Goal: Transaction & Acquisition: Purchase product/service

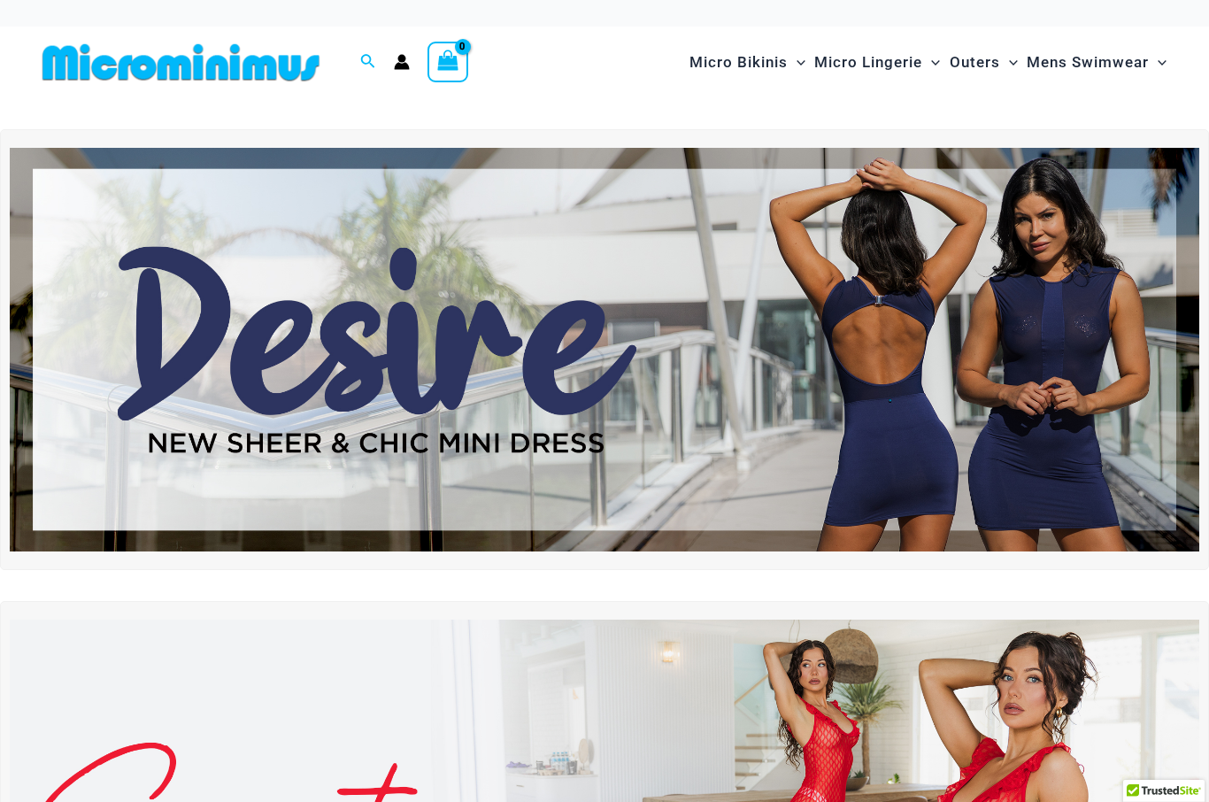
click at [262, 74] on img at bounding box center [180, 62] width 291 height 40
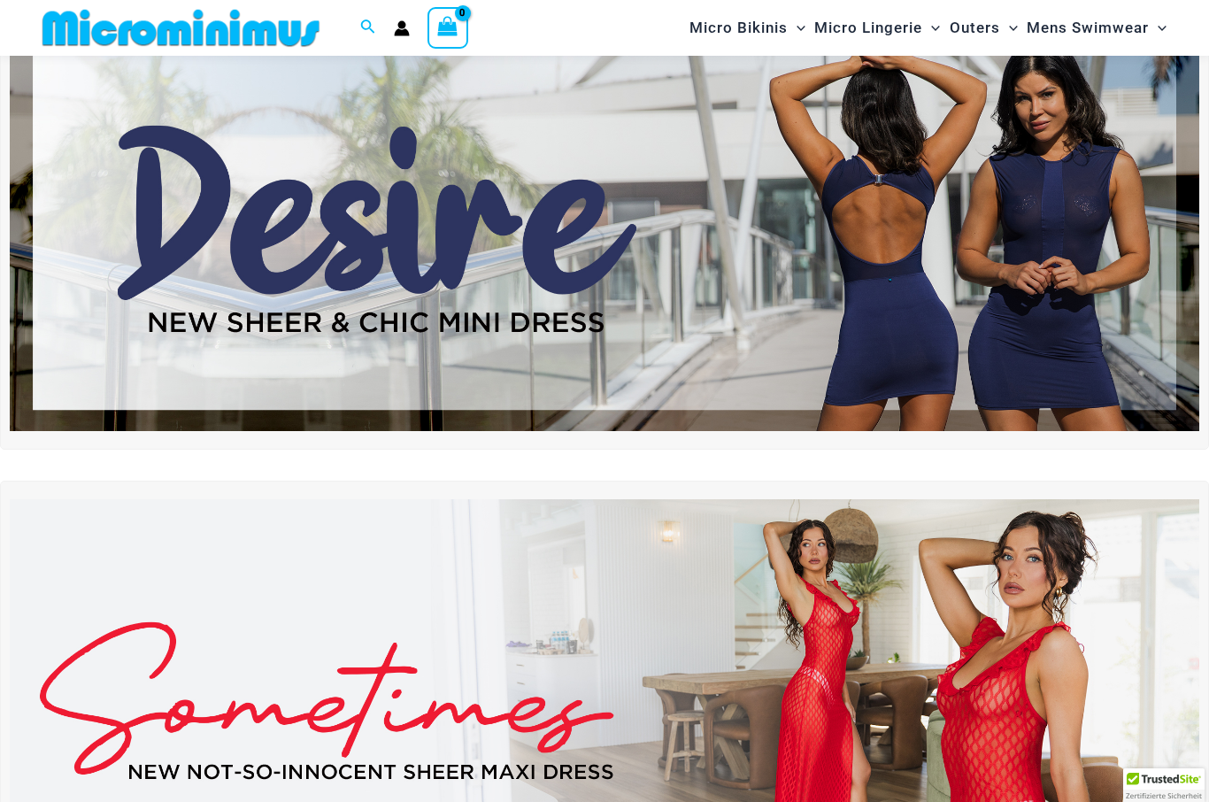
scroll to position [105, 0]
click at [365, 29] on icon "Search icon link" at bounding box center [368, 26] width 14 height 14
click at [488, 35] on input "Search for: Search" at bounding box center [481, 28] width 208 height 52
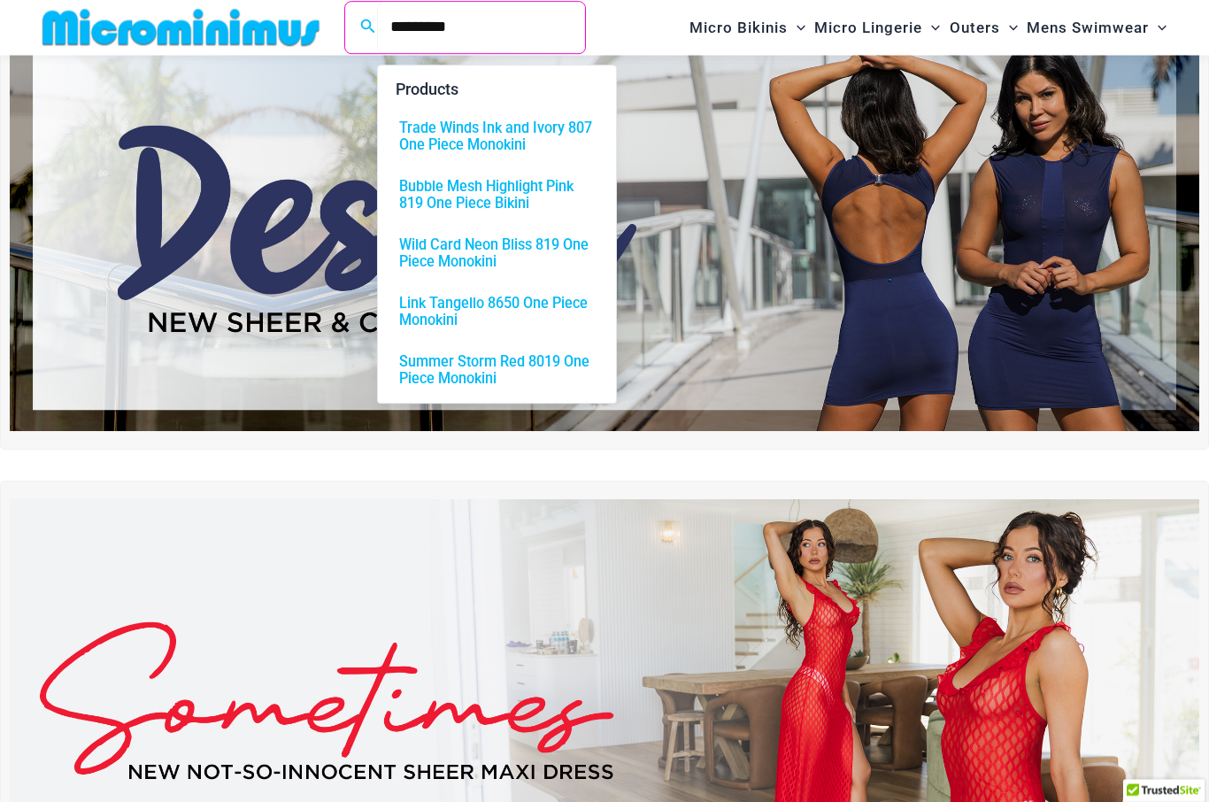
type input "*********"
click button "Search" at bounding box center [0, 0] width 0 height 0
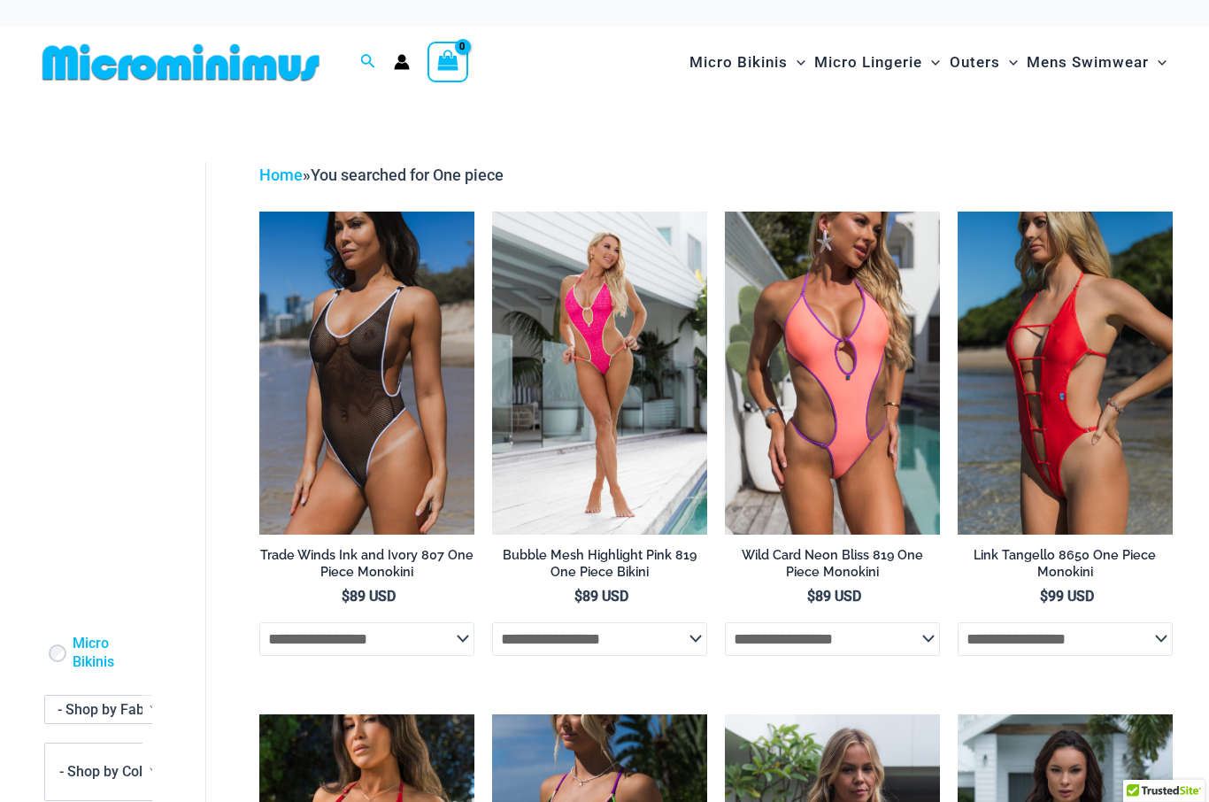
click at [397, 67] on icon "Account icon link" at bounding box center [402, 66] width 15 height 7
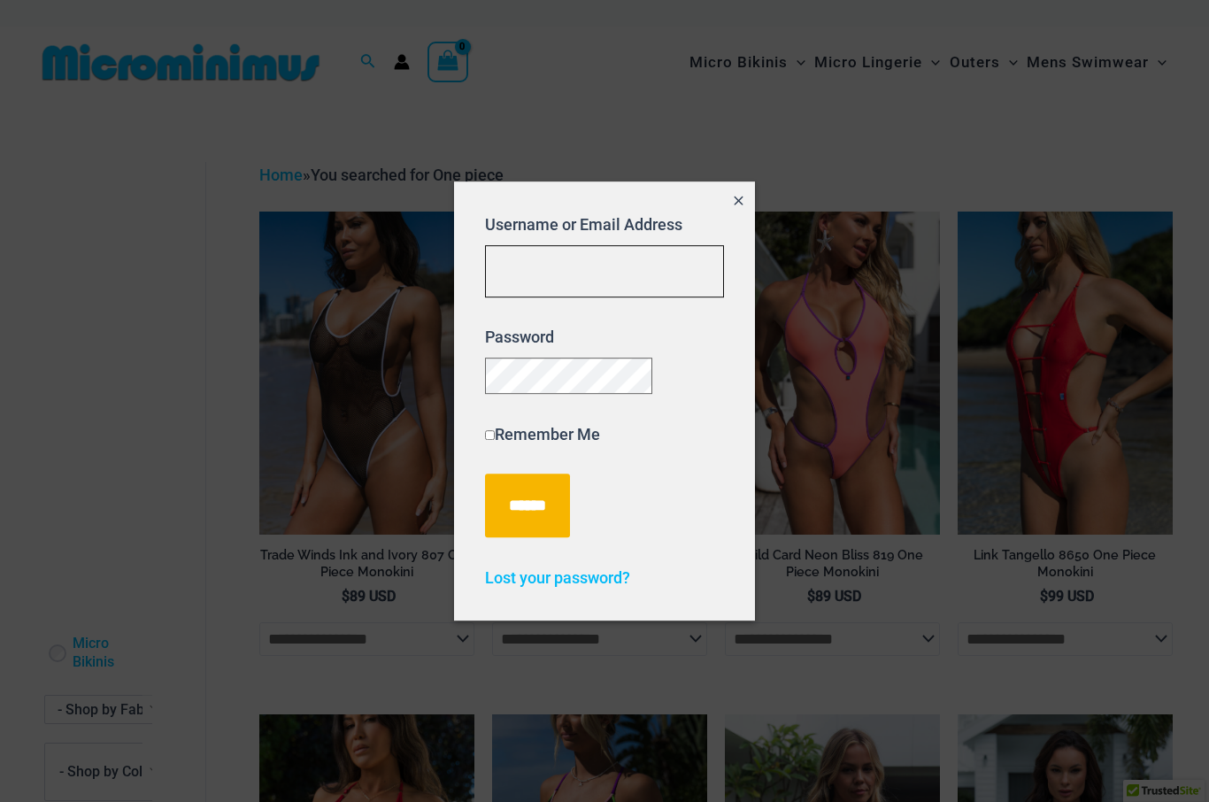
click at [621, 263] on input "Username or Email Address" at bounding box center [604, 271] width 239 height 52
type input "**********"
click at [532, 513] on input "******" at bounding box center [527, 505] width 85 height 64
click at [563, 517] on input "******" at bounding box center [527, 505] width 85 height 64
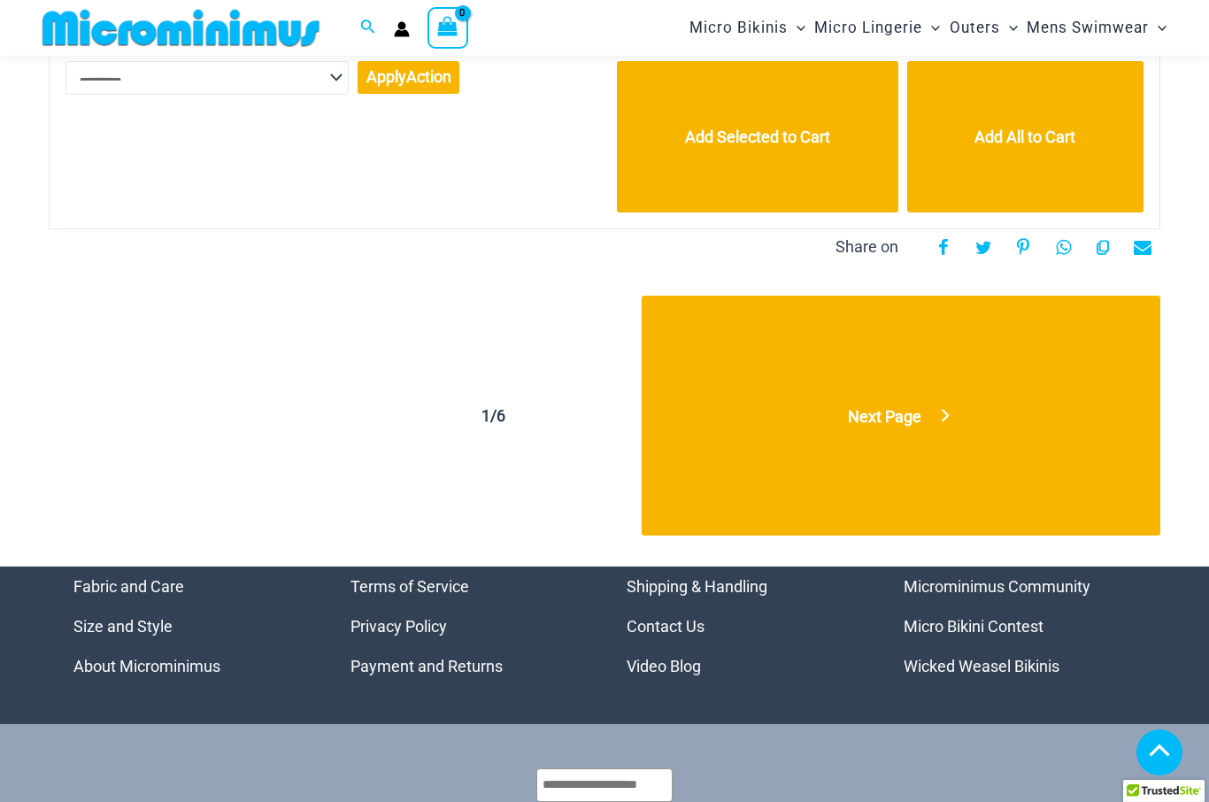
scroll to position [1400, 0]
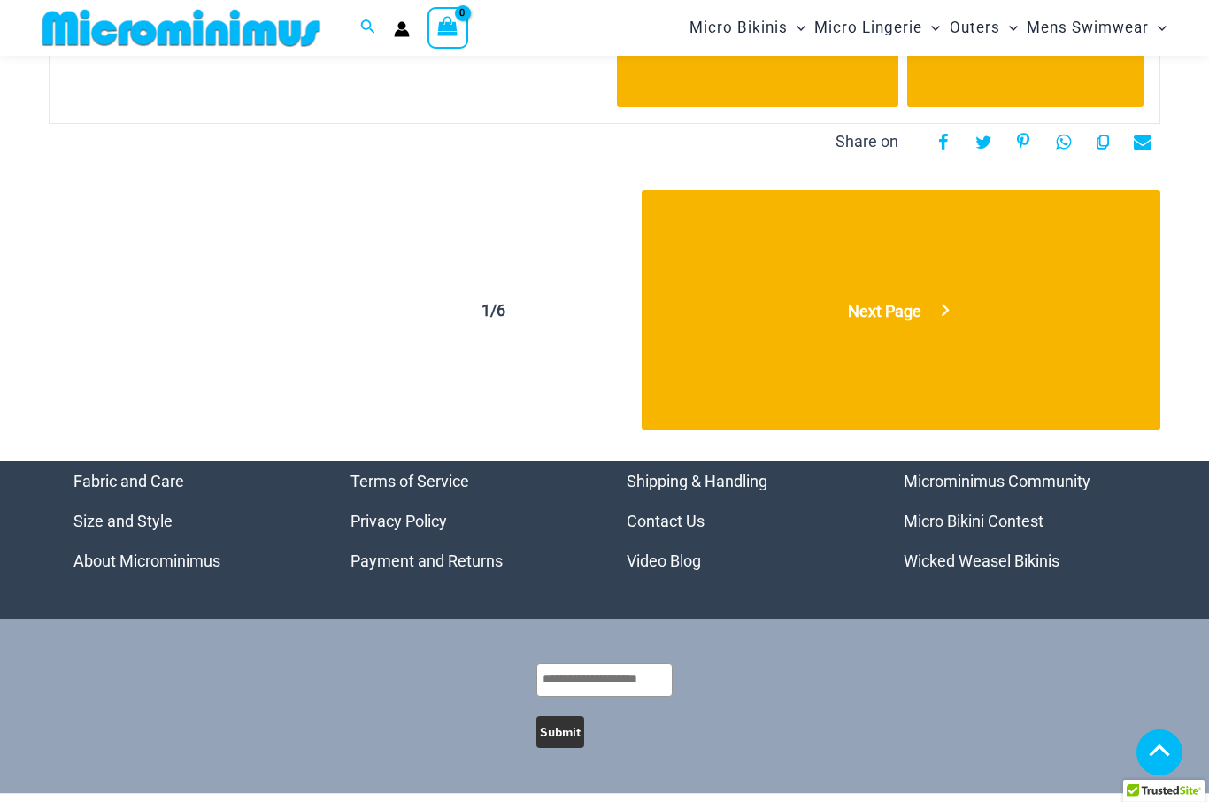
click at [911, 321] on link "Next Page" at bounding box center [900, 310] width 518 height 240
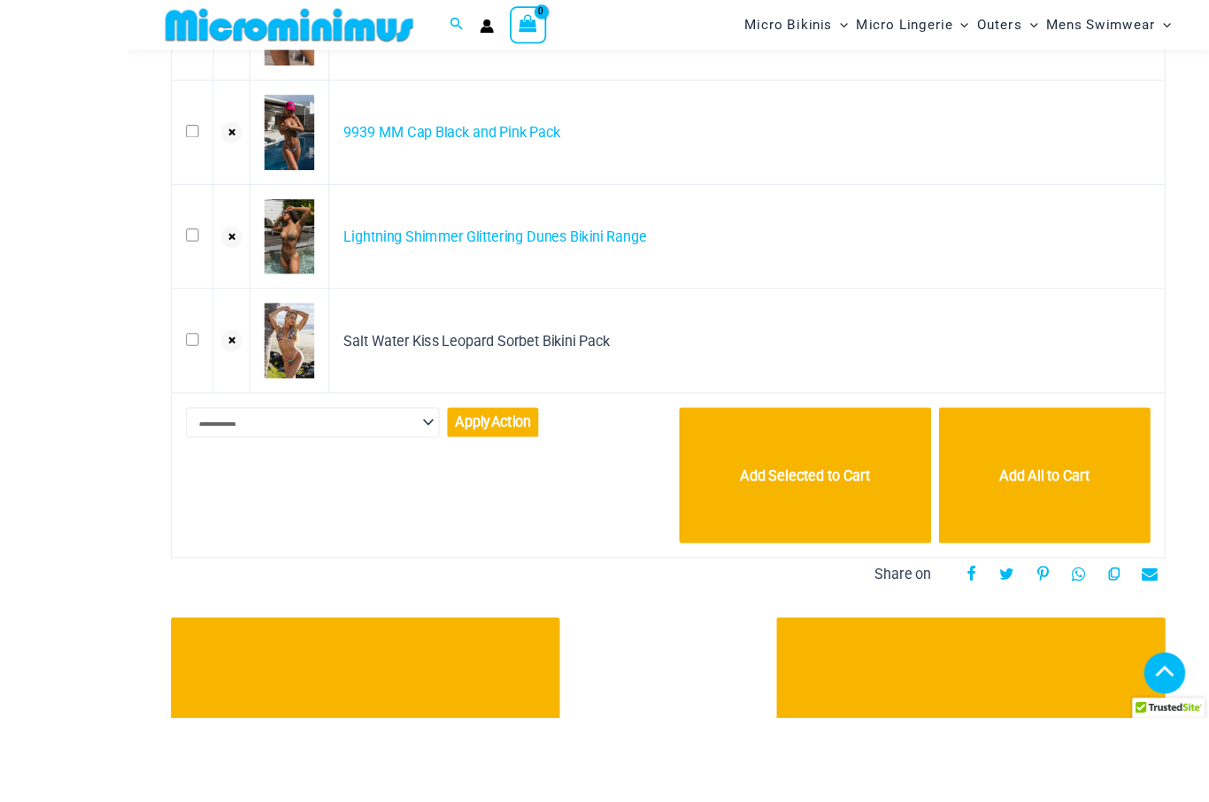
scroll to position [999, 0]
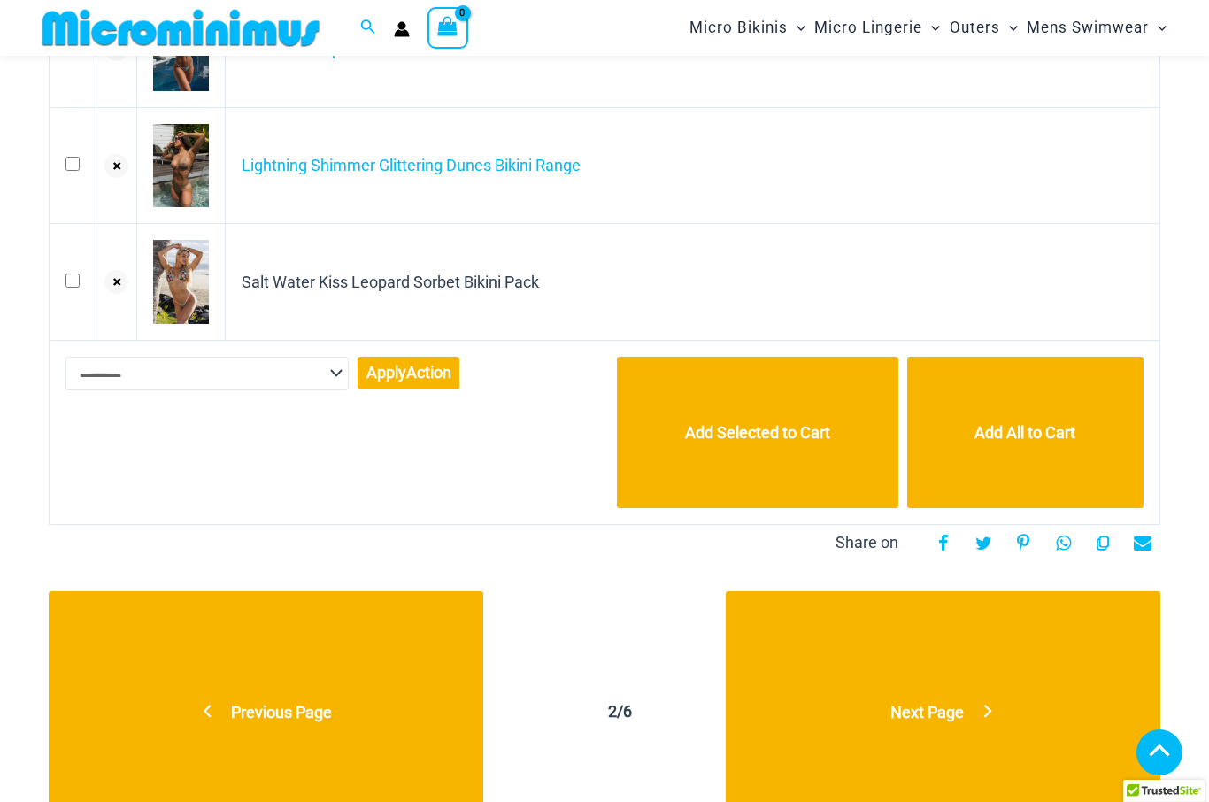
click at [1025, 441] on button "Add All to Cart" at bounding box center [1025, 432] width 236 height 151
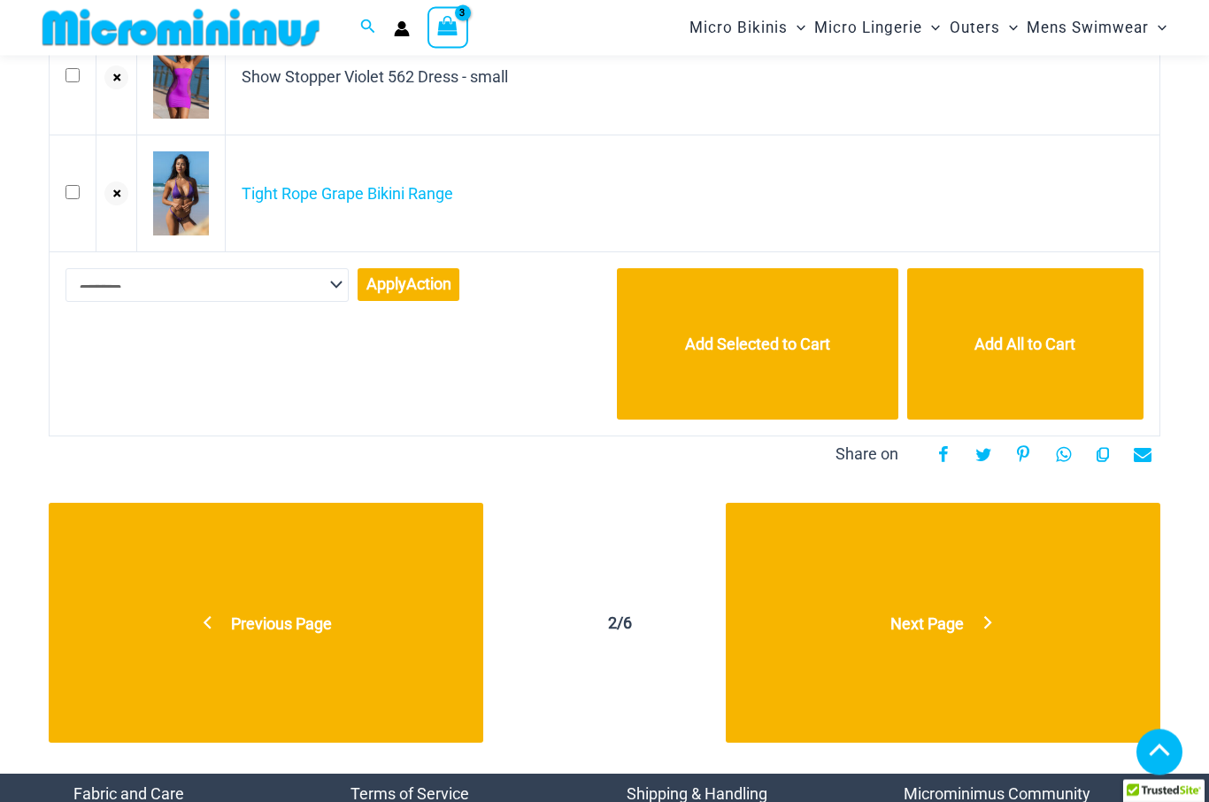
scroll to position [1087, 0]
click at [964, 624] on span "Next Page" at bounding box center [926, 623] width 73 height 19
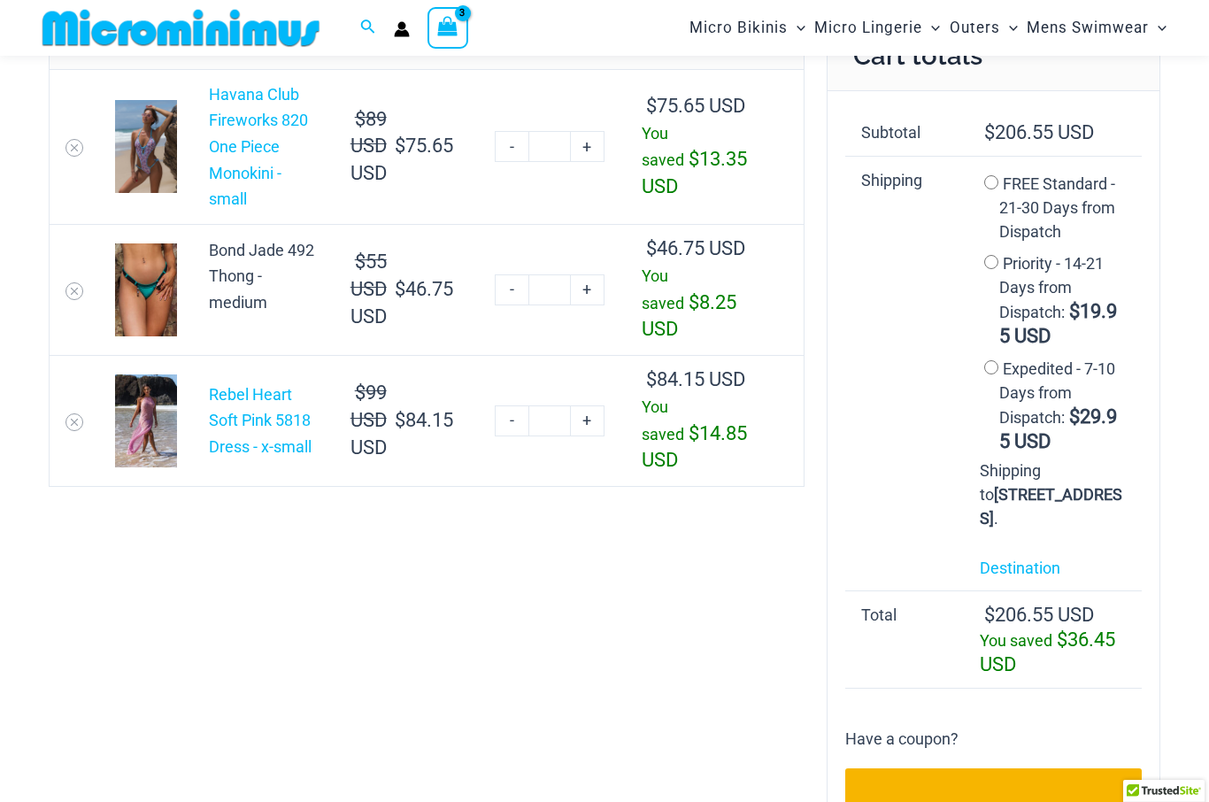
scroll to position [160, 0]
click at [528, 306] on link "-" at bounding box center [512, 290] width 34 height 31
type input "*"
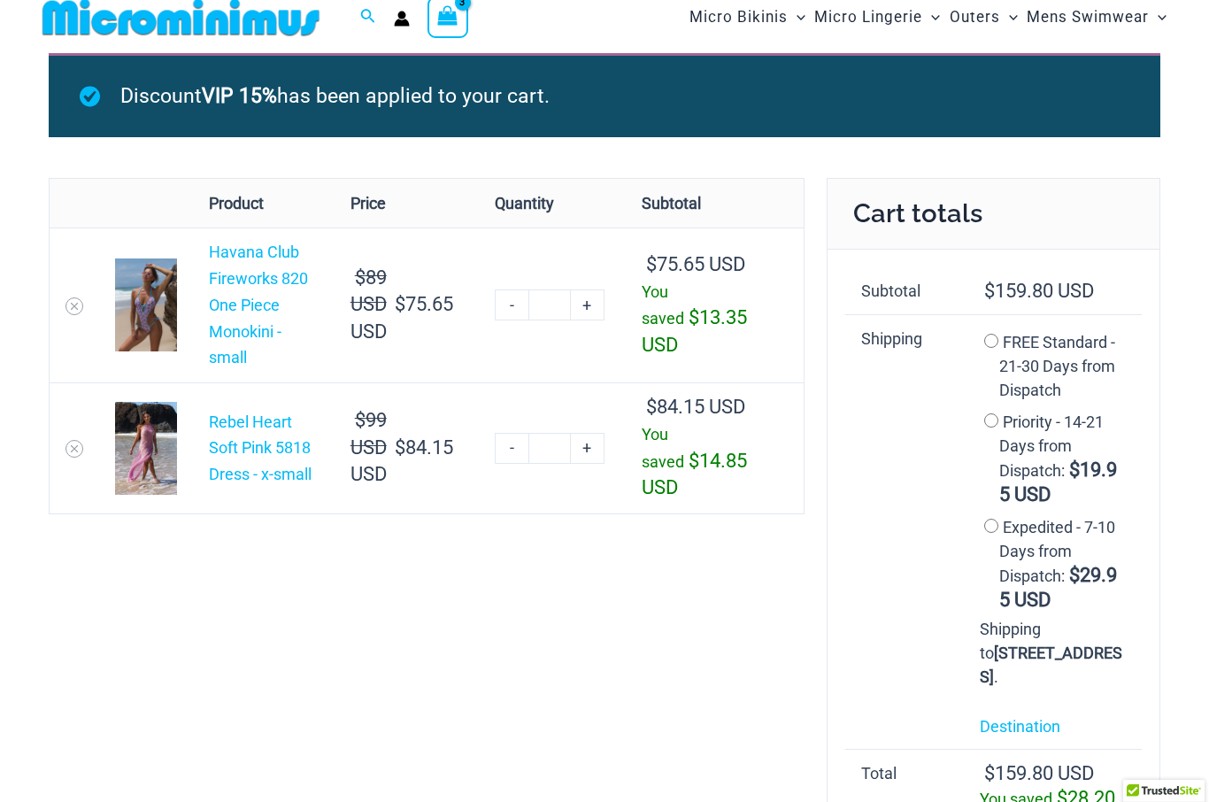
scroll to position [0, 0]
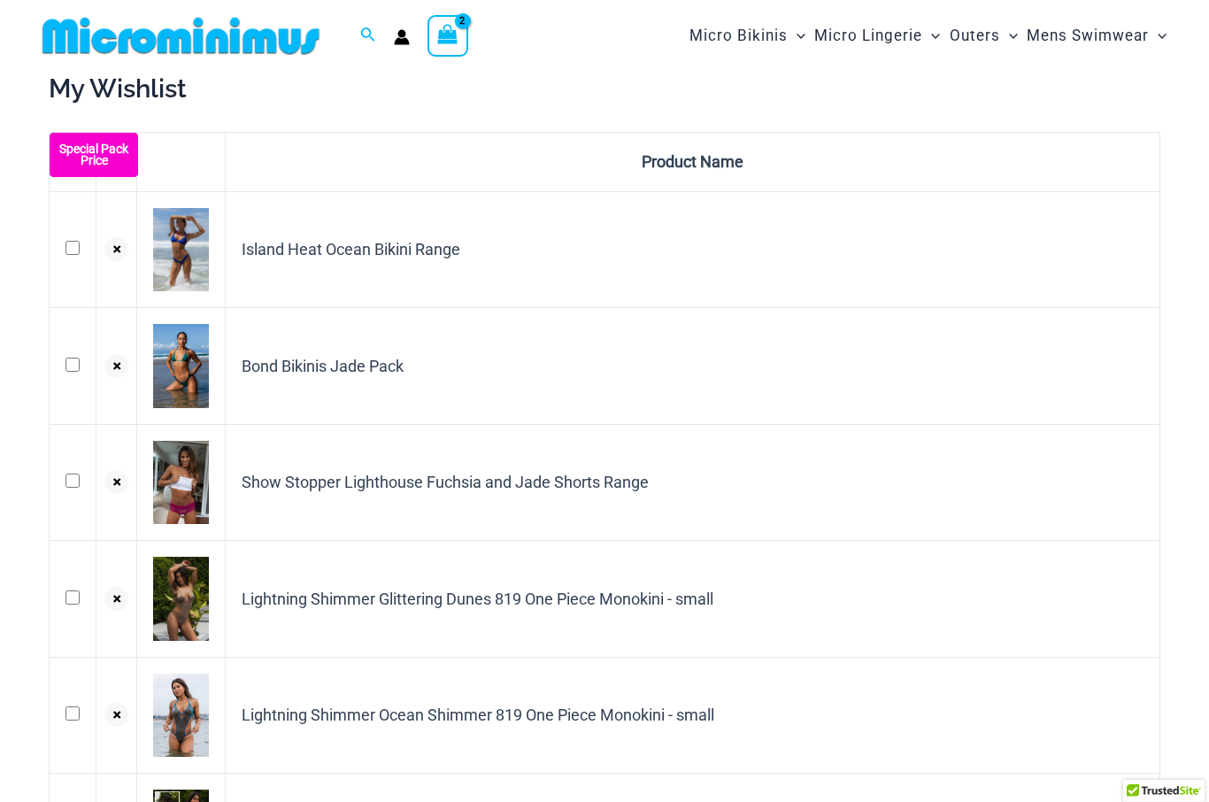
click at [457, 35] on icon "View Shopping Cart, 2 items" at bounding box center [447, 34] width 20 height 20
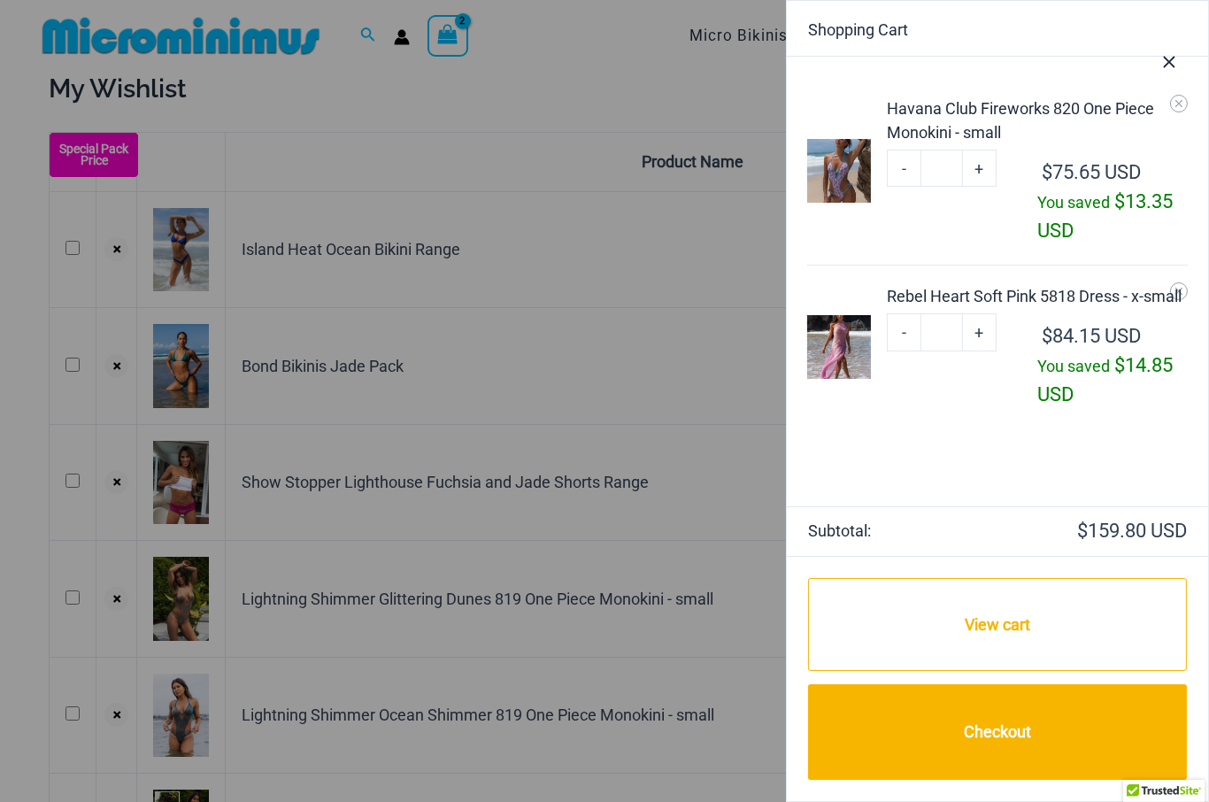
click at [911, 167] on link "-" at bounding box center [904, 168] width 34 height 37
type input "*"
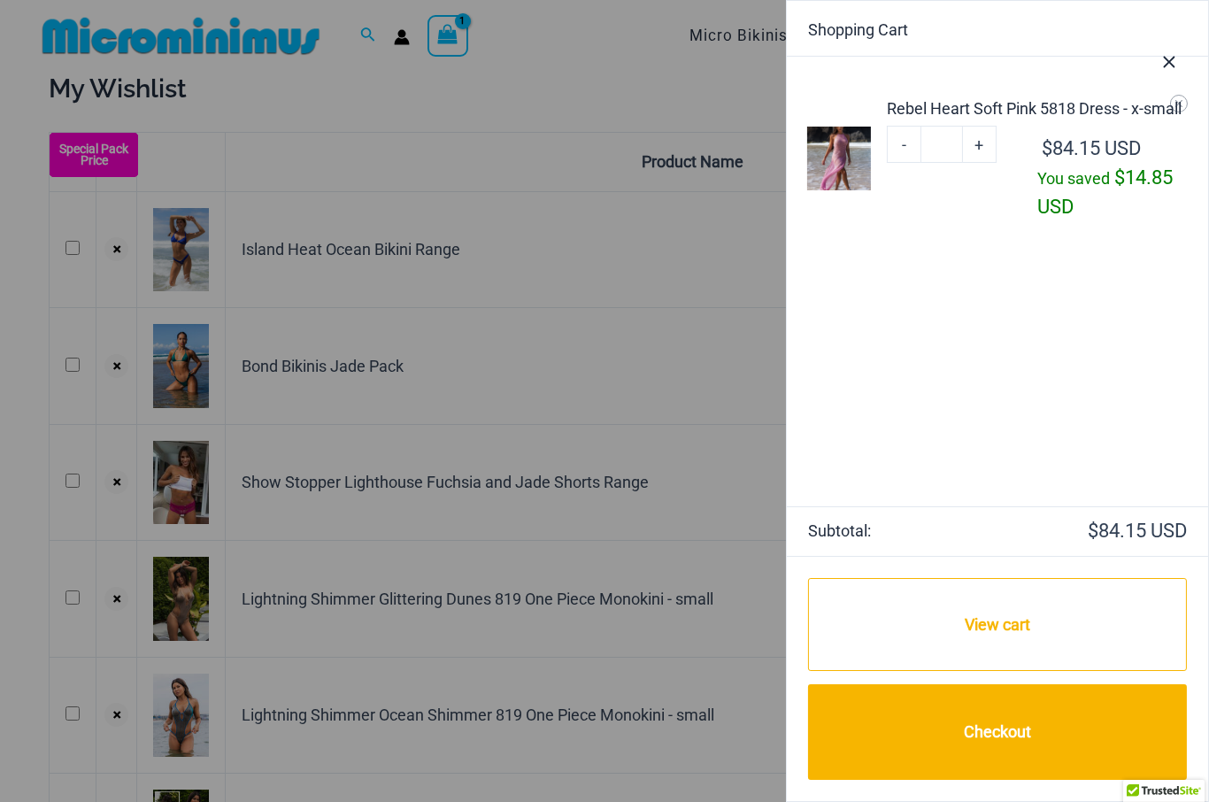
click at [1169, 61] on icon "Close Cart Drawer" at bounding box center [1169, 63] width 12 height 12
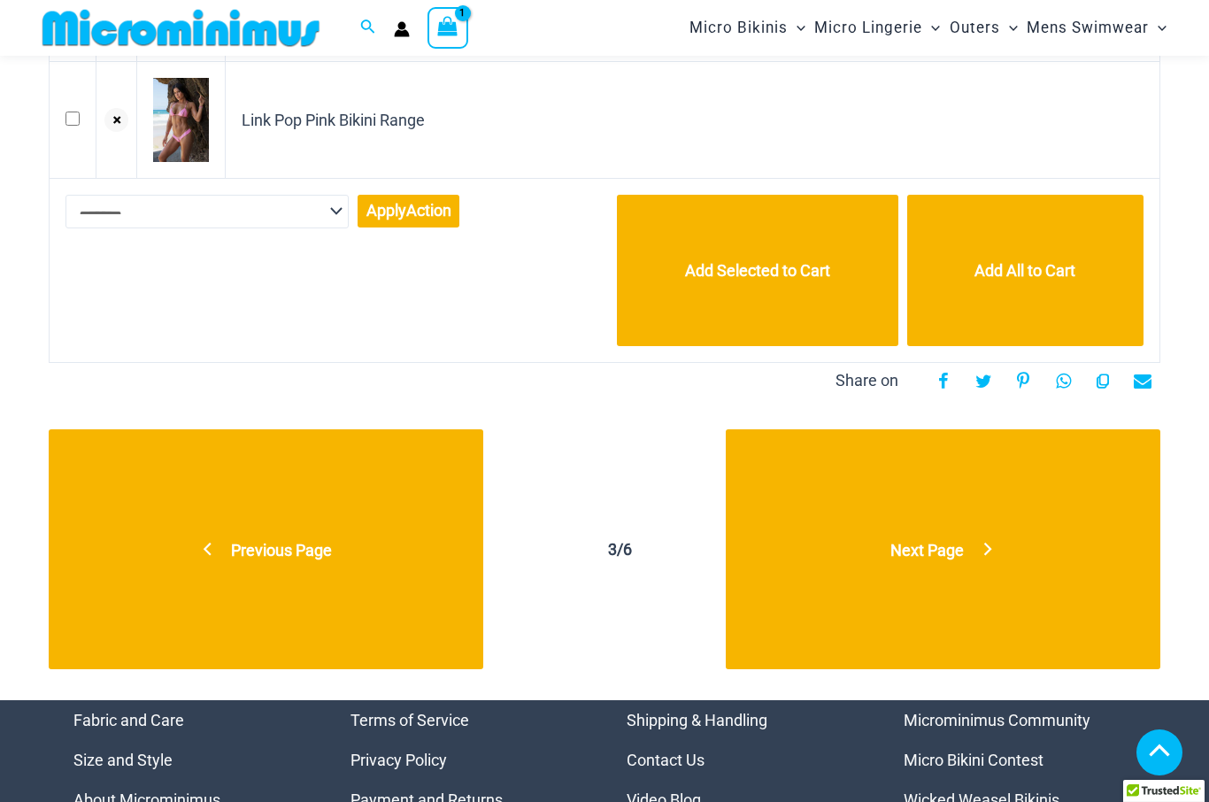
scroll to position [1356, 0]
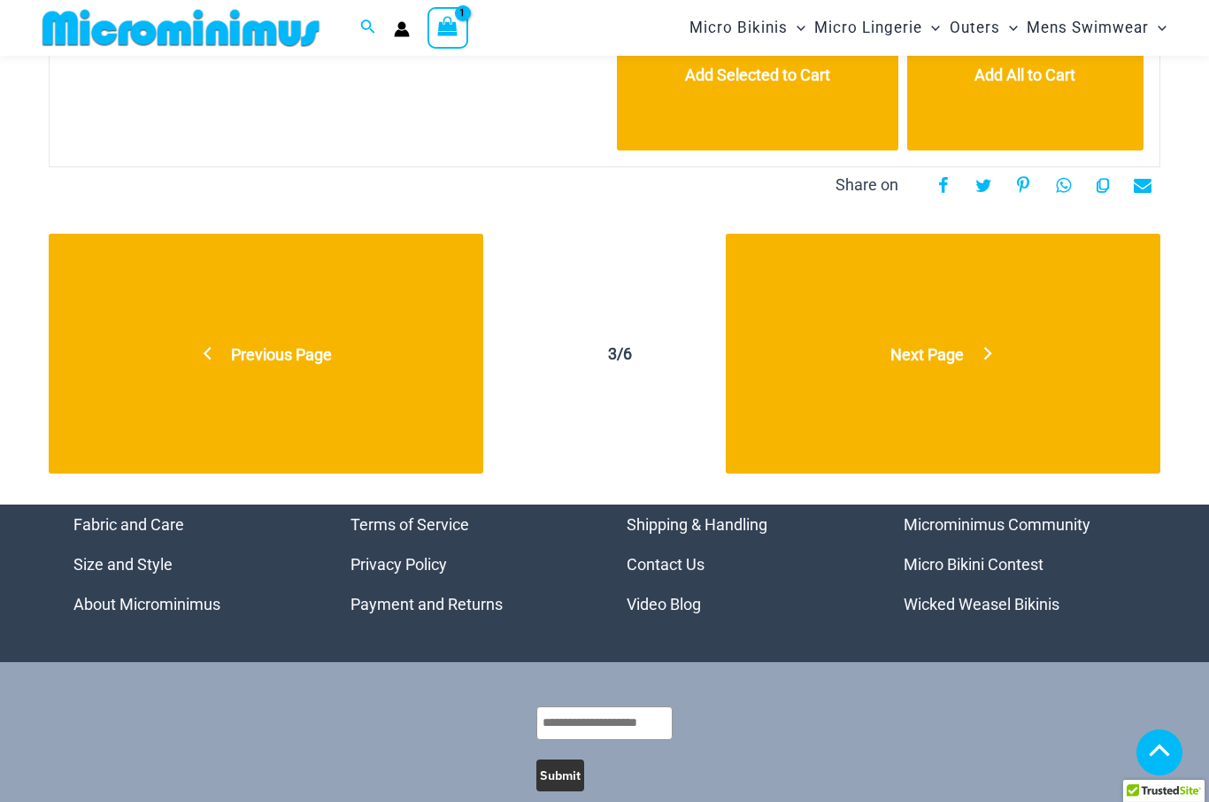
click at [328, 369] on link "Previous Page" at bounding box center [266, 354] width 434 height 240
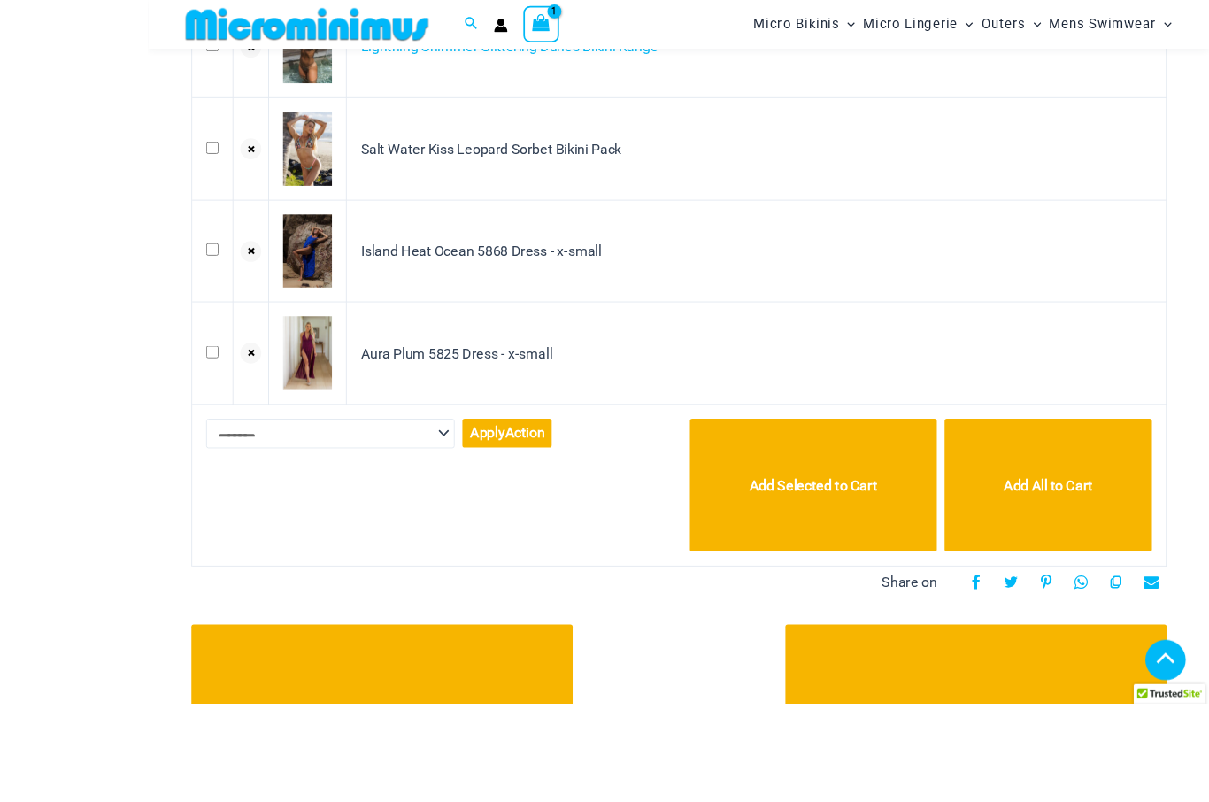
scroll to position [995, 0]
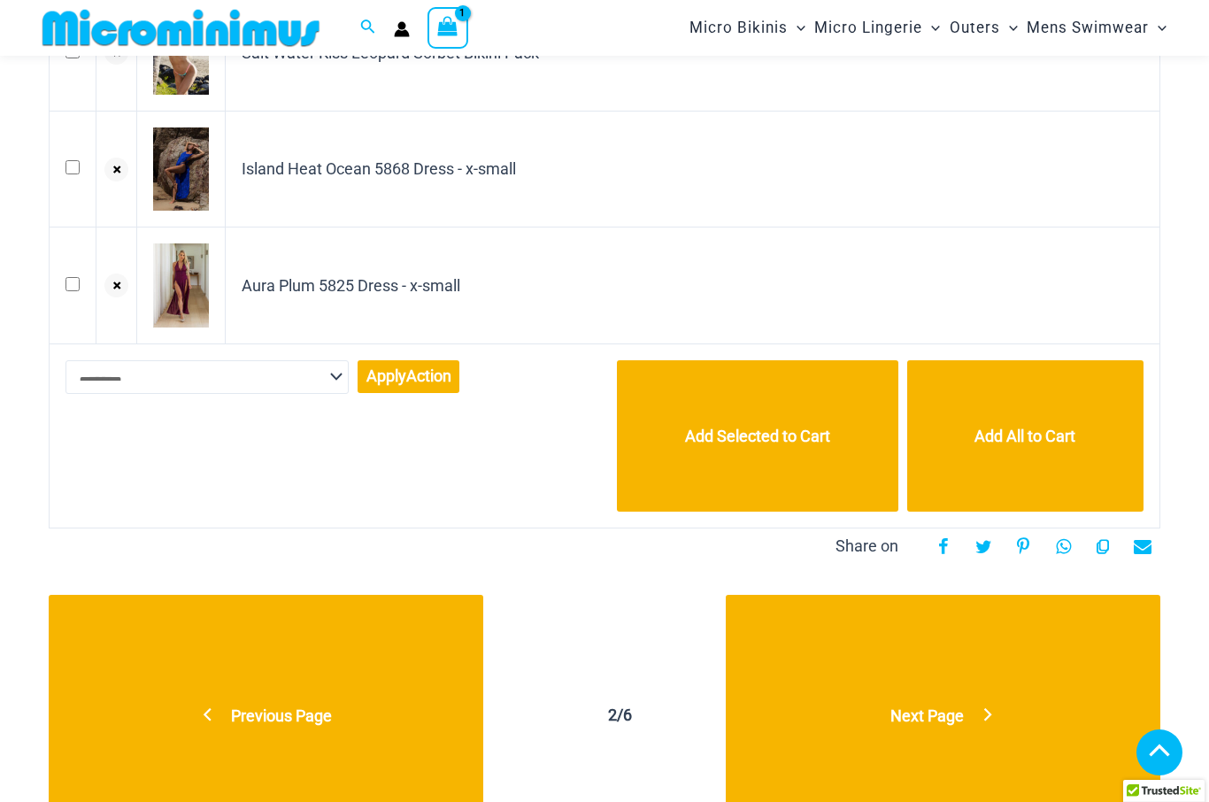
click at [312, 710] on span "Previous Page" at bounding box center [281, 715] width 101 height 19
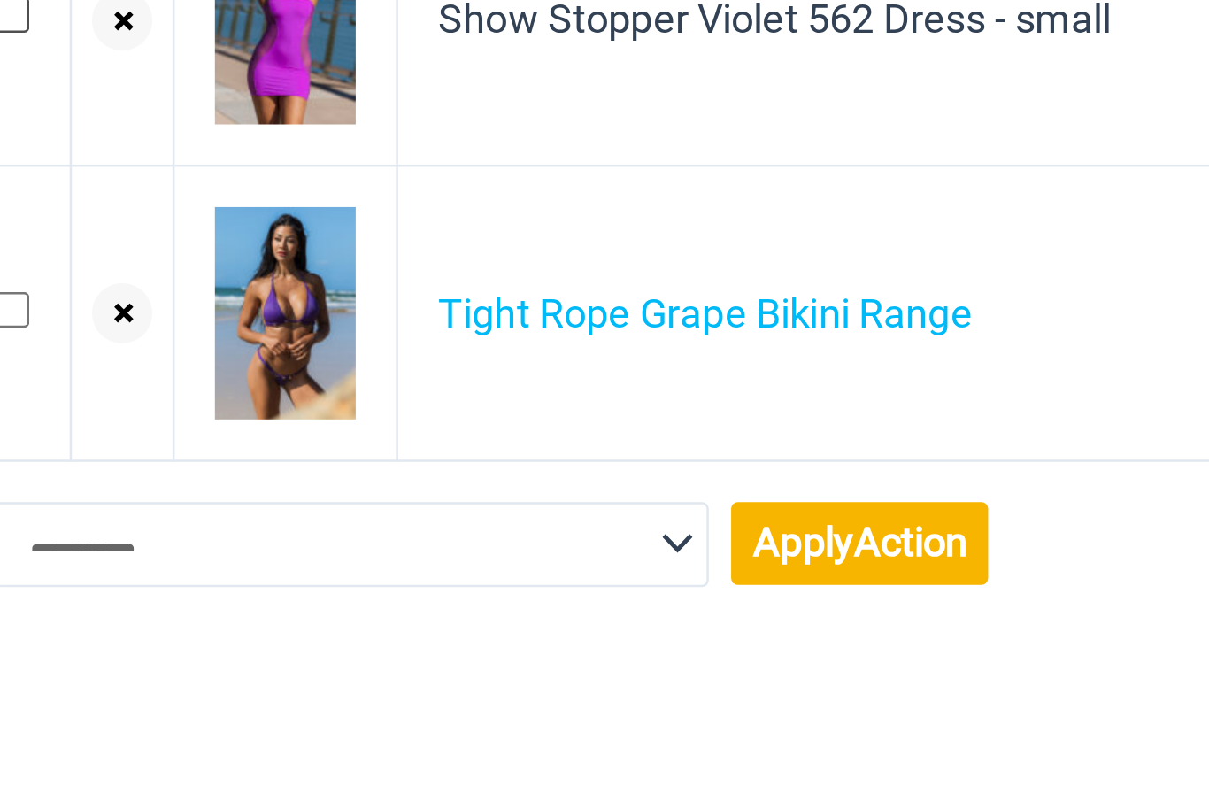
scroll to position [707, 0]
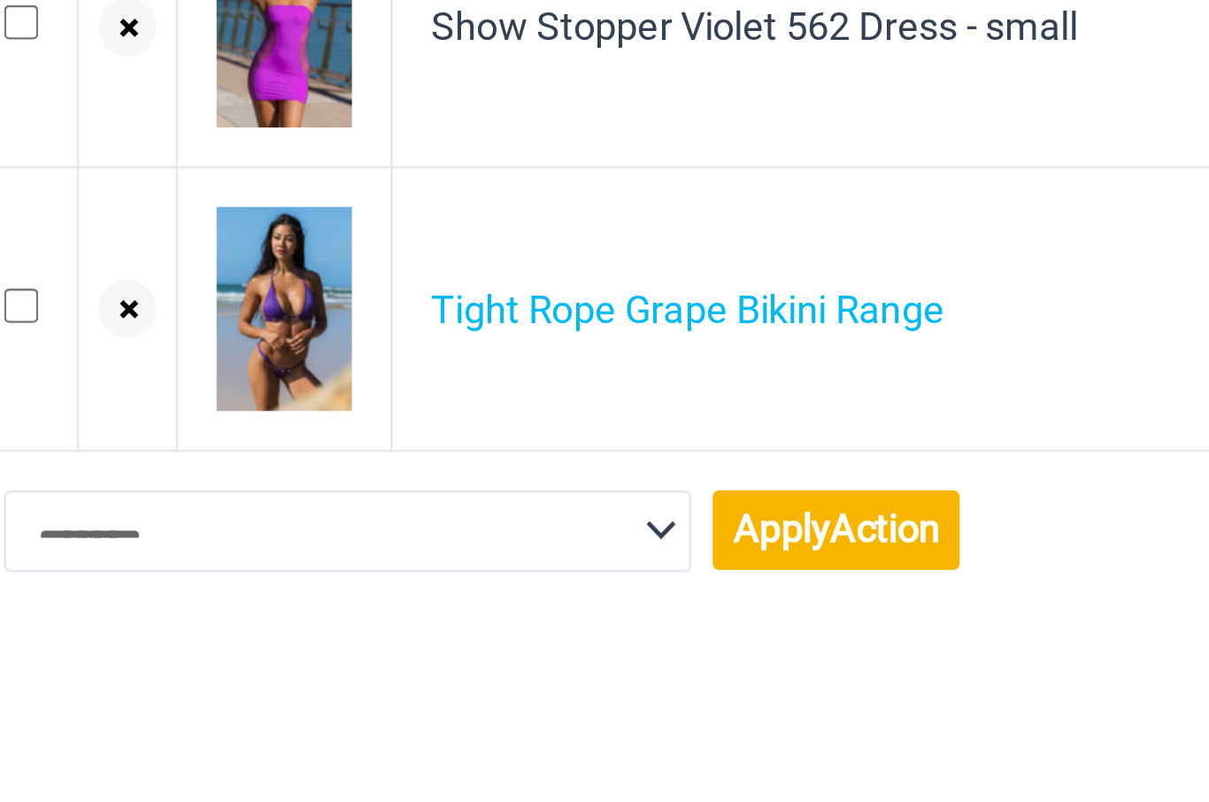
click at [326, 564] on link "Tight Rope Grape Bikini Range" at bounding box center [347, 573] width 211 height 19
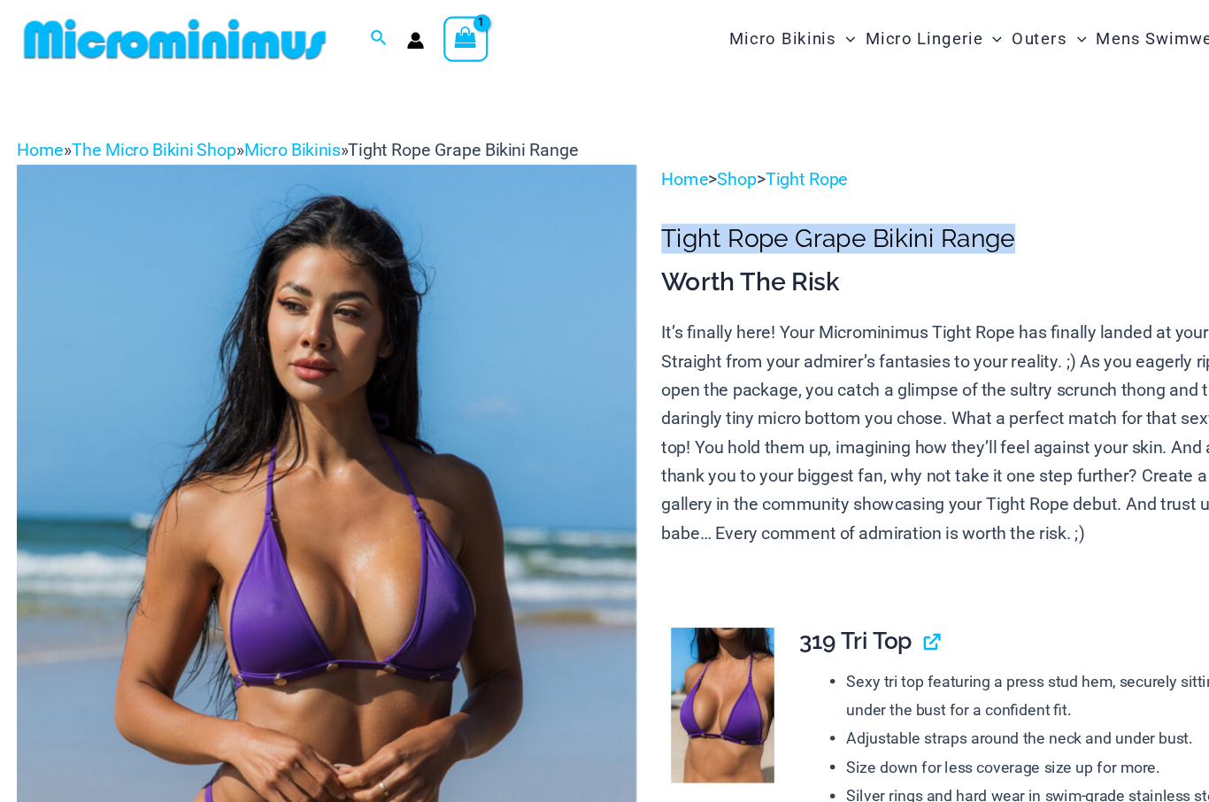
click at [361, 40] on icon "Search icon link" at bounding box center [368, 34] width 14 height 14
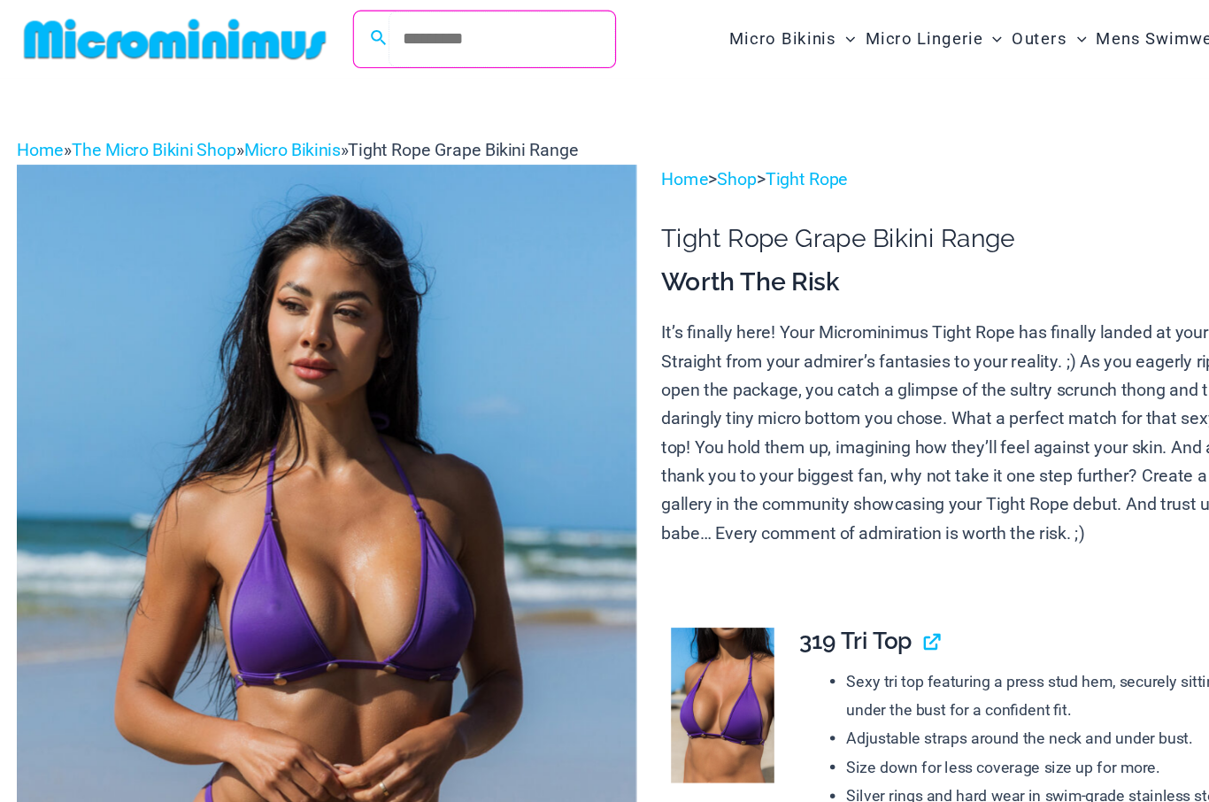
click at [435, 45] on input "Search for: Search" at bounding box center [481, 36] width 208 height 52
click at [431, 42] on input "Search for: Search" at bounding box center [481, 36] width 208 height 52
paste input "**********"
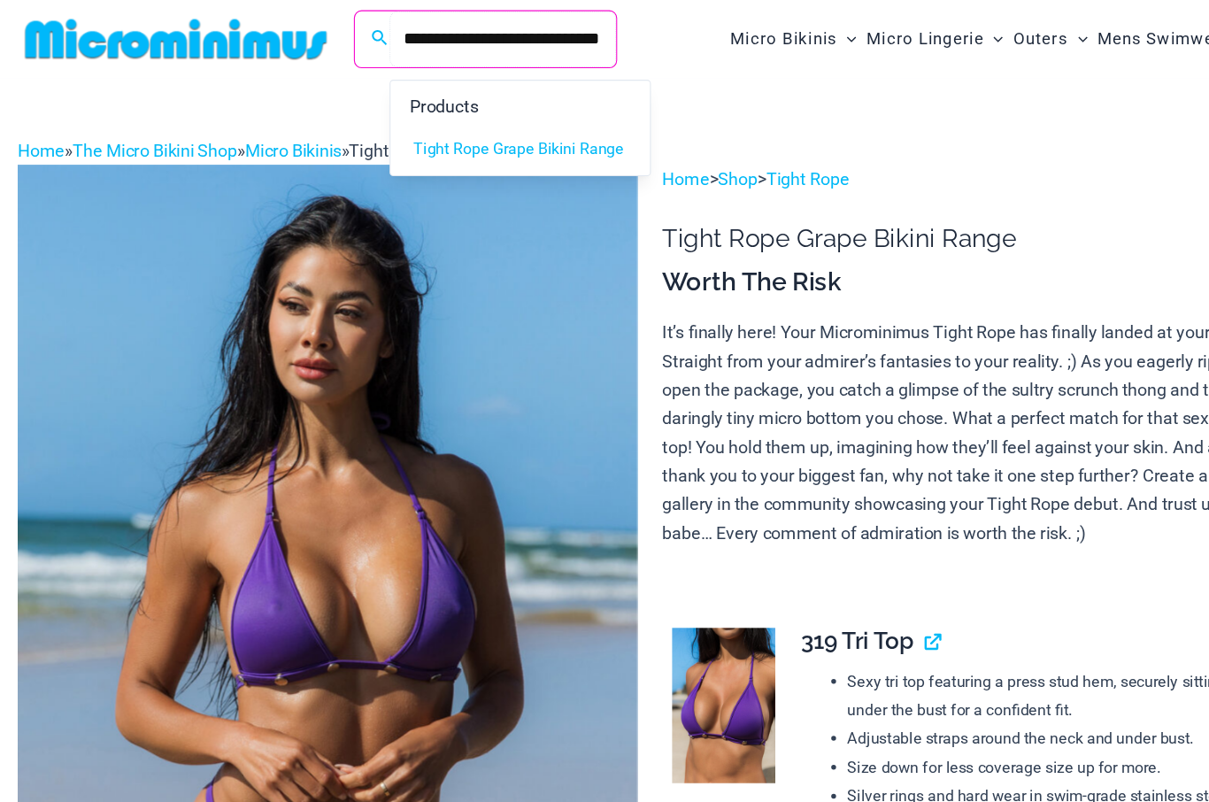
type input "**********"
click button "Search" at bounding box center [0, 0] width 0 height 0
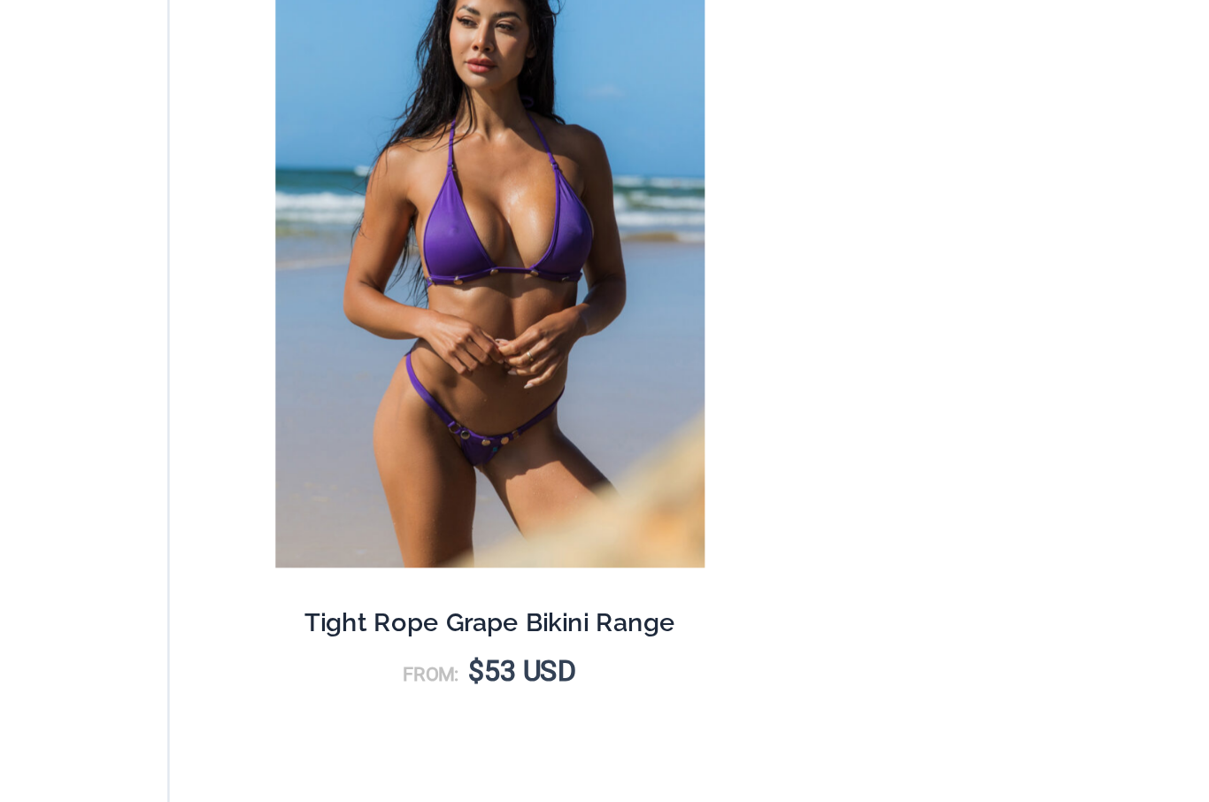
click at [319, 511] on h2 "Tight Rope Grape Bikini Range" at bounding box center [366, 519] width 215 height 17
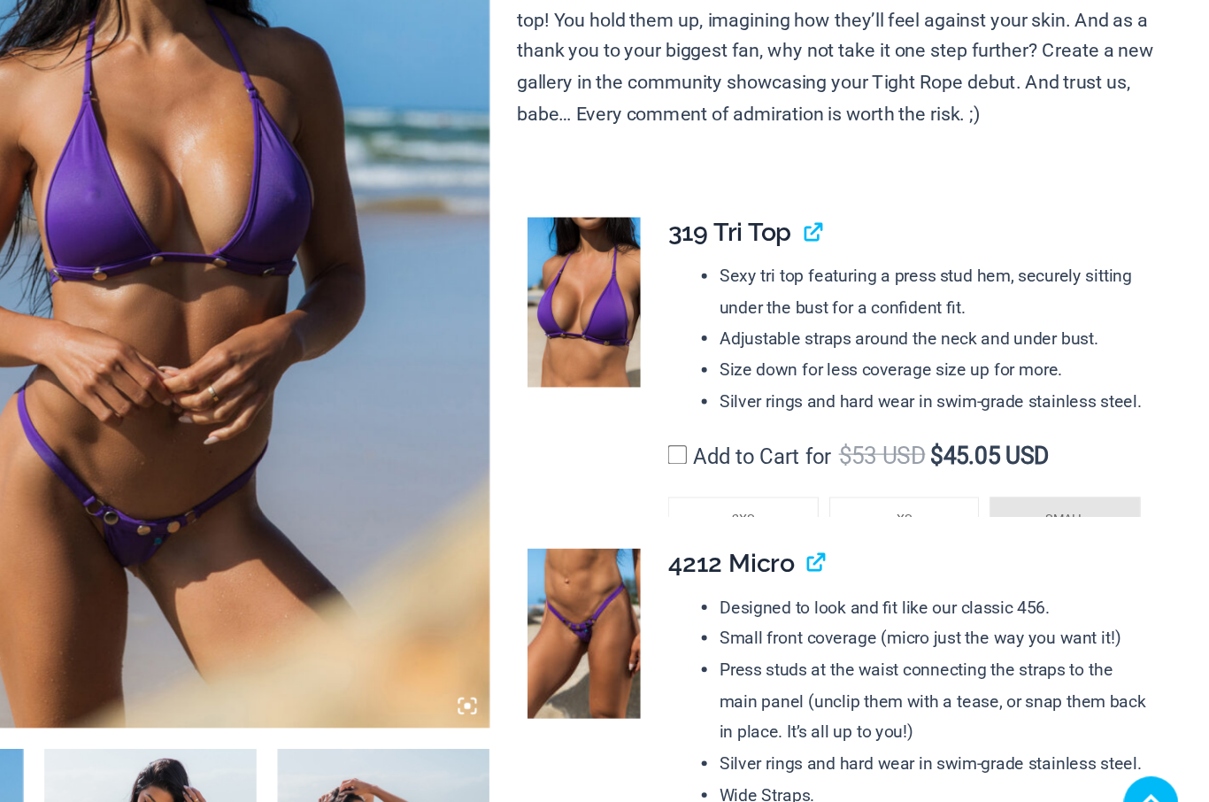
scroll to position [301, 0]
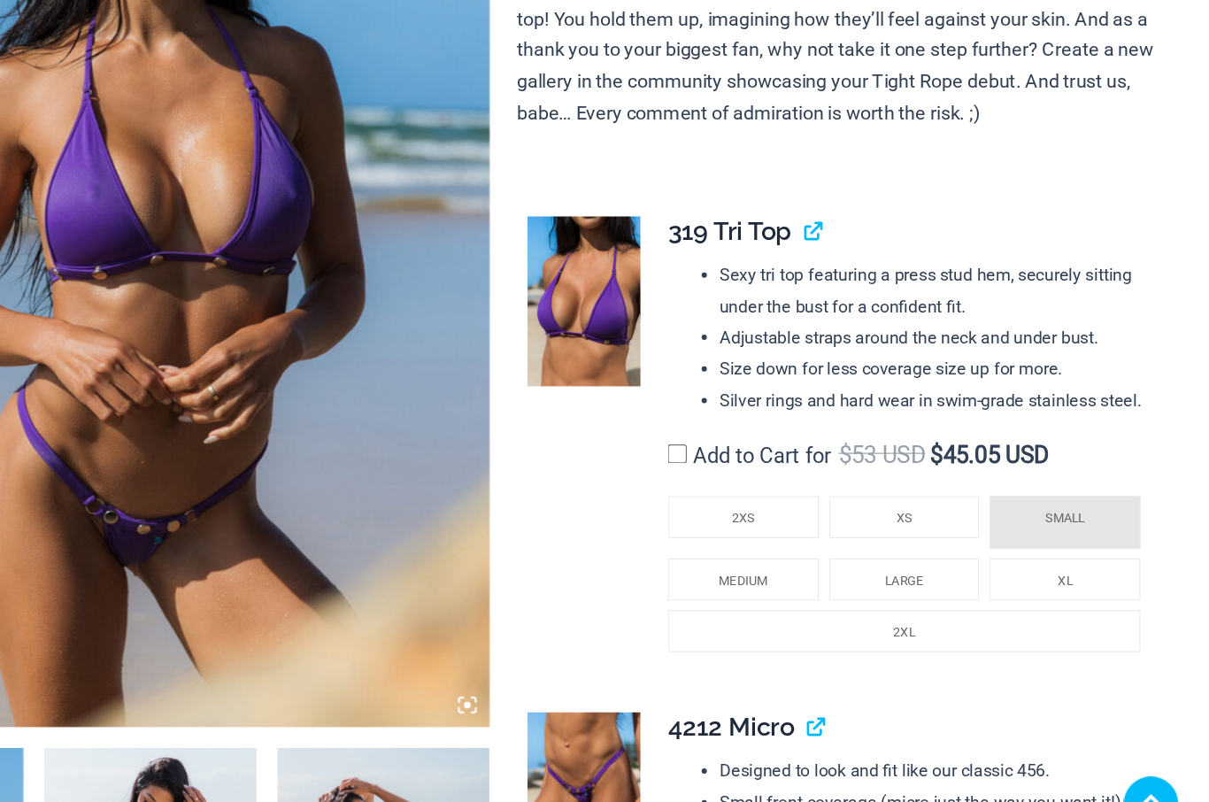
click at [1024, 494] on li "SMALL" at bounding box center [1087, 516] width 127 height 44
click at [1071, 506] on span "SMALL" at bounding box center [1087, 512] width 33 height 12
click at [796, 558] on span "MEDIUM" at bounding box center [816, 564] width 41 height 12
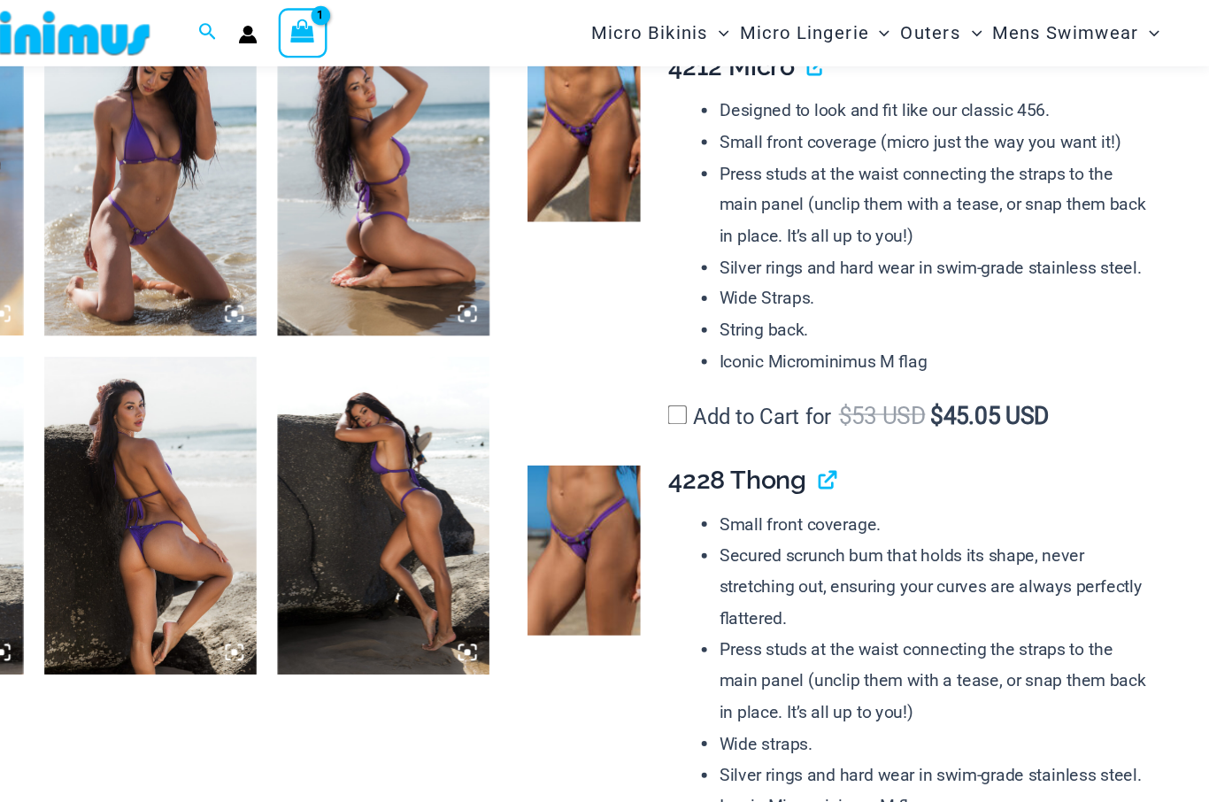
scroll to position [954, 0]
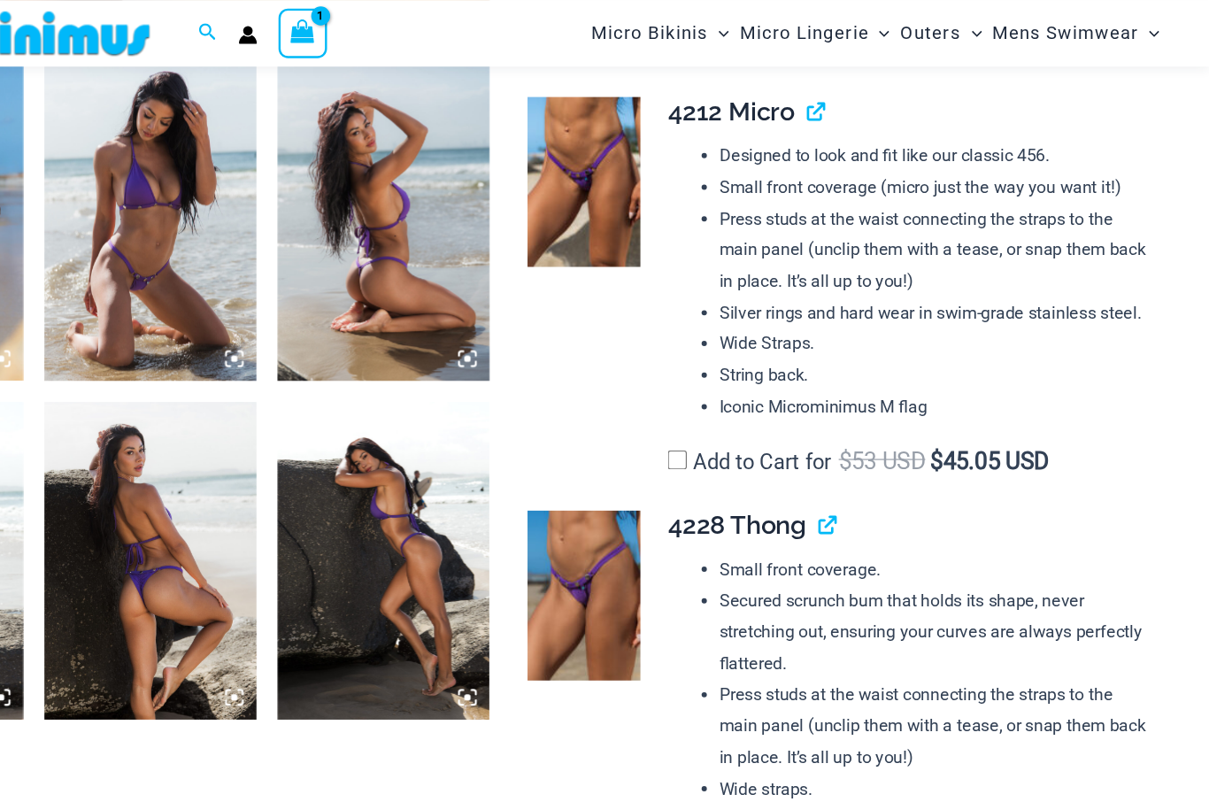
click at [636, 502] on img at bounding box center [683, 499] width 95 height 142
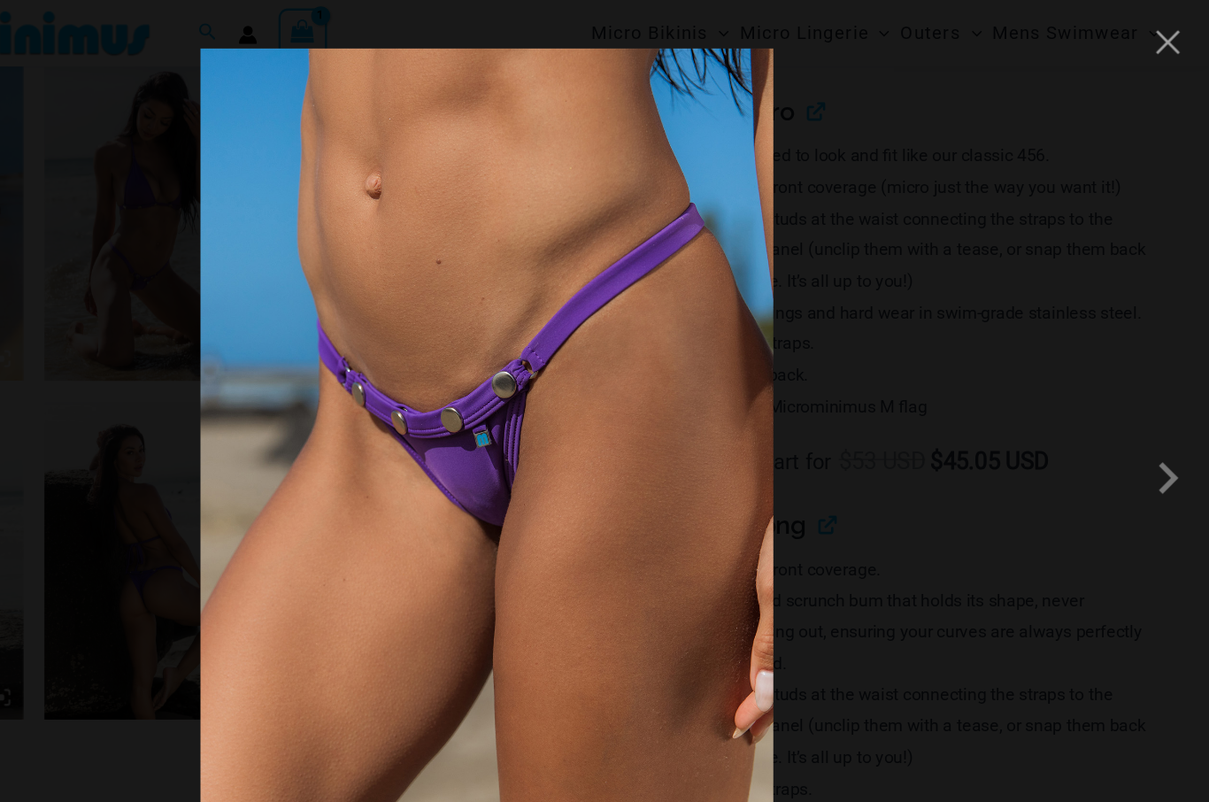
click at [1160, 40] on button "Close" at bounding box center [1173, 35] width 27 height 27
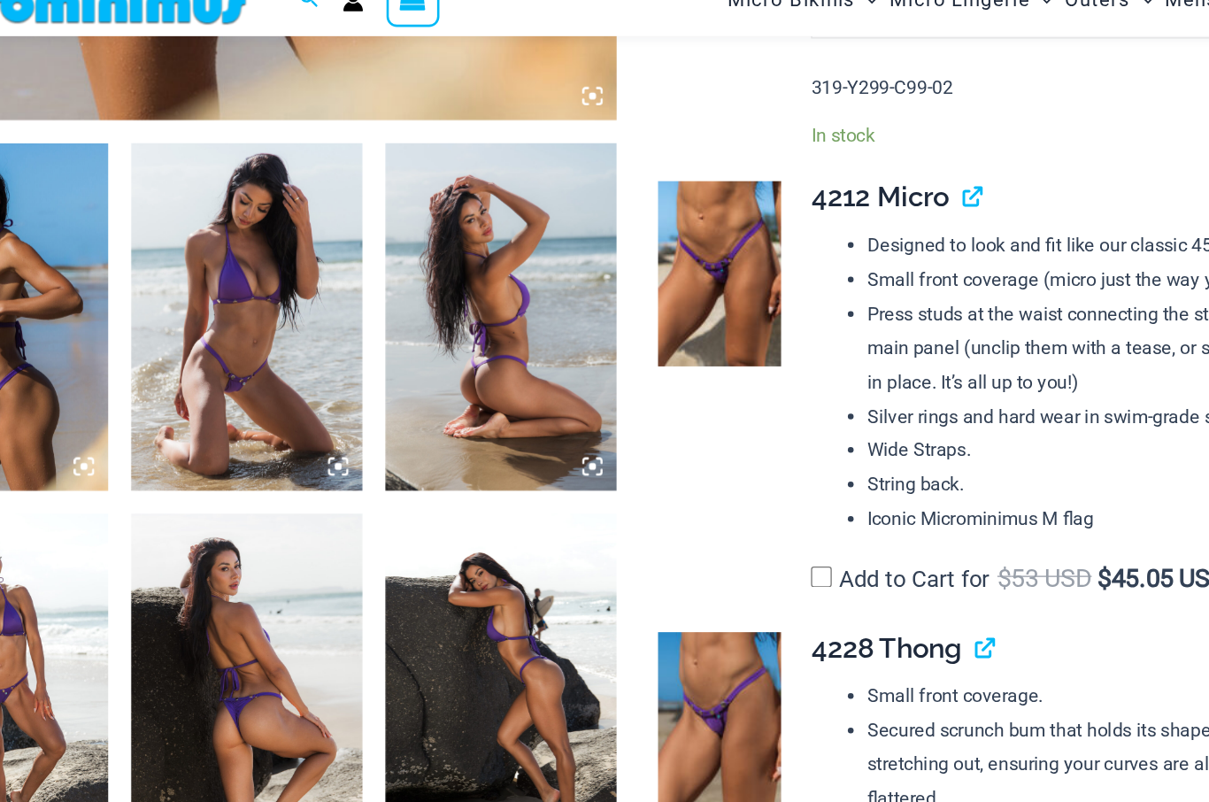
scroll to position [862, 0]
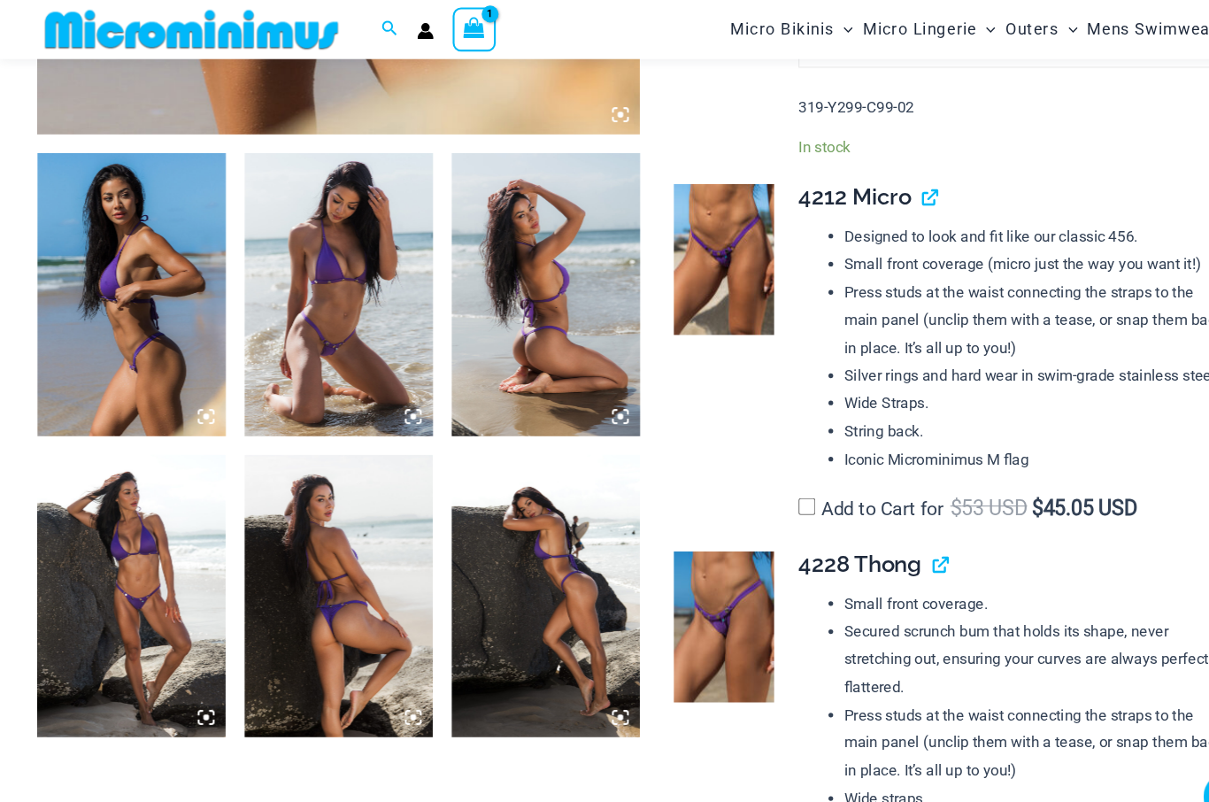
click at [662, 234] on img at bounding box center [683, 244] width 95 height 142
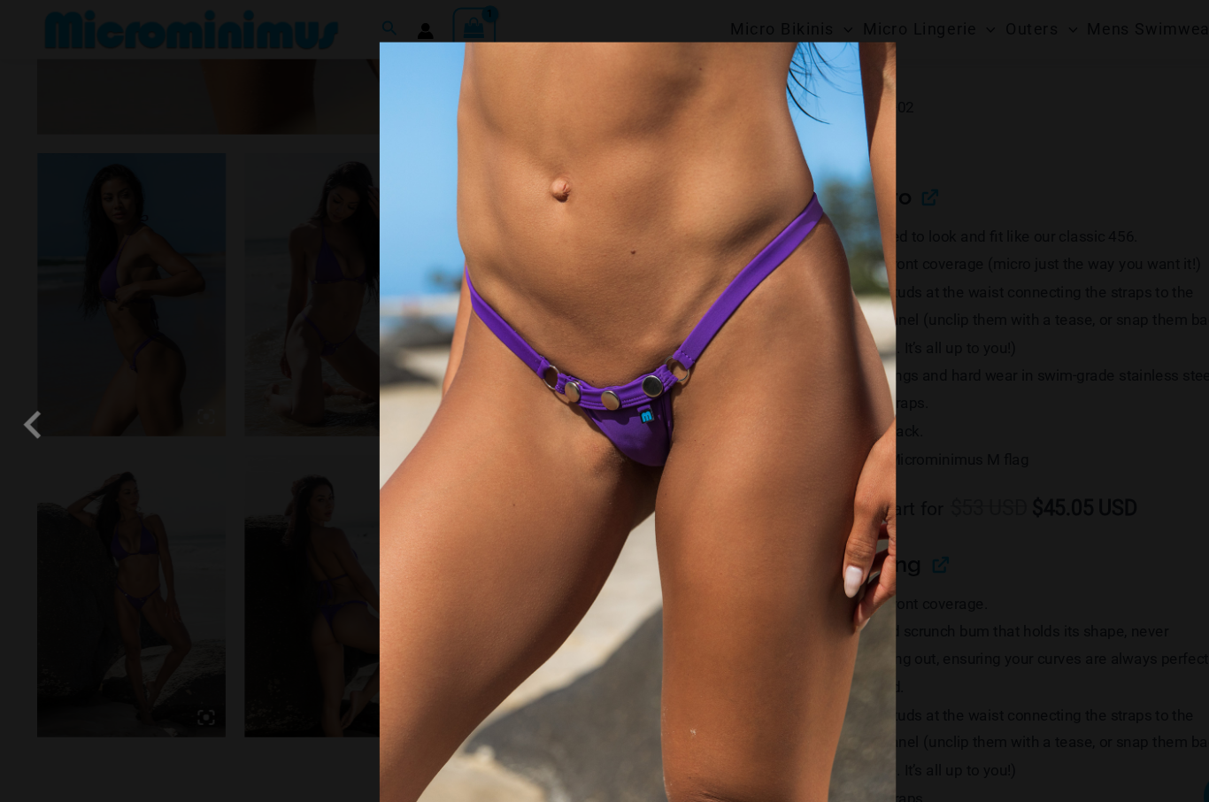
click at [1133, 41] on div at bounding box center [604, 401] width 1209 height 802
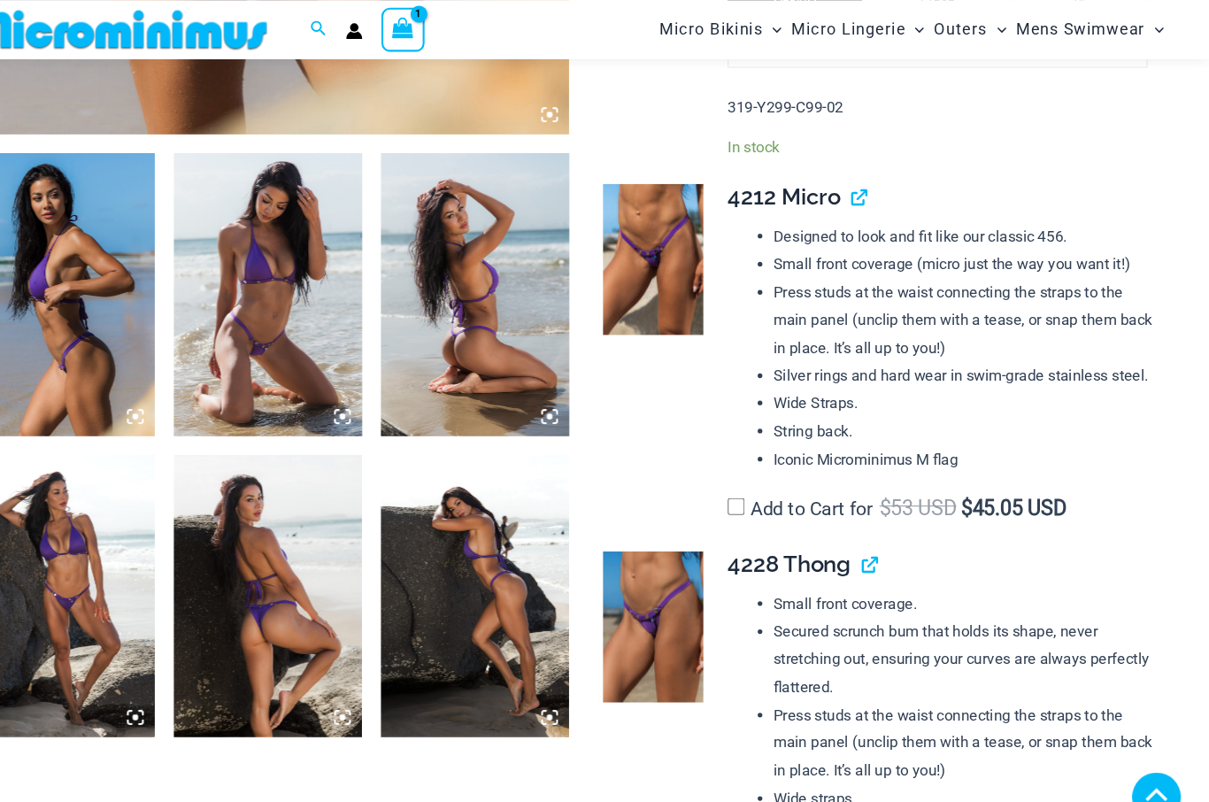
click at [636, 618] on img at bounding box center [683, 591] width 95 height 142
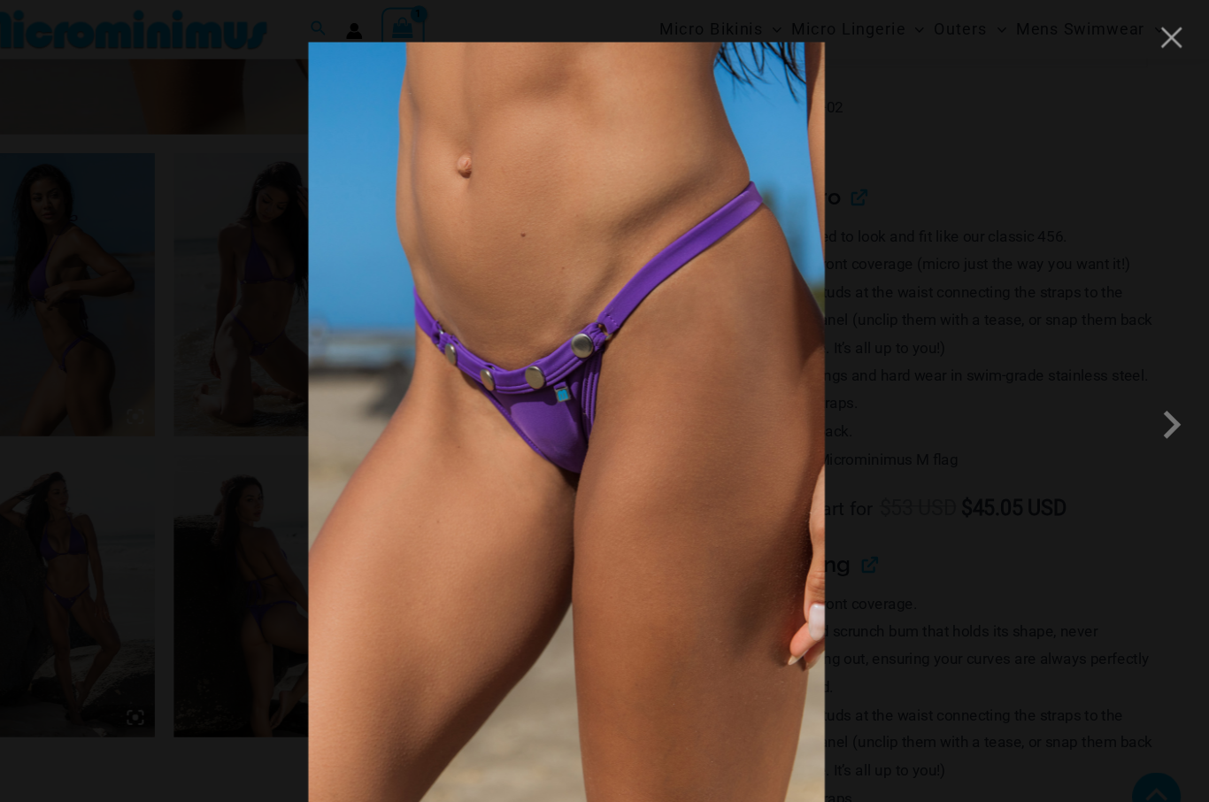
click at [1160, 38] on button "Close" at bounding box center [1173, 35] width 27 height 27
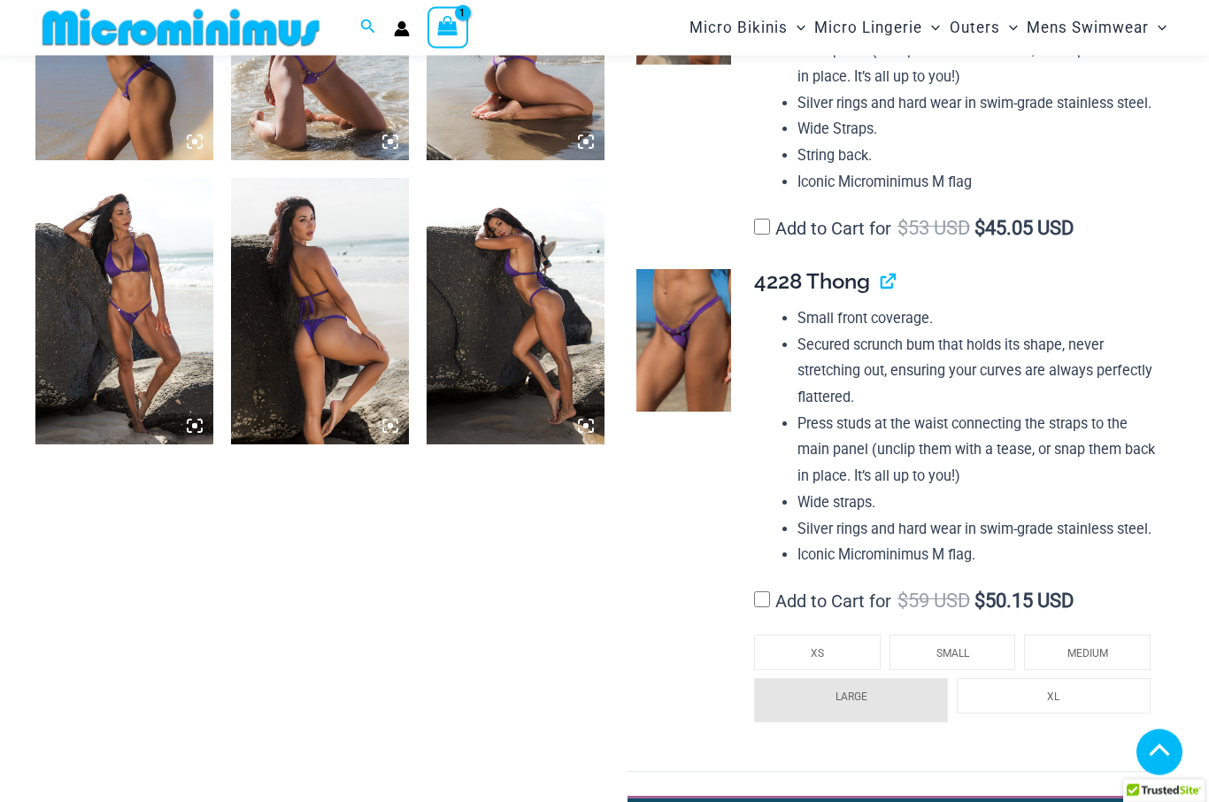
scroll to position [1114, 0]
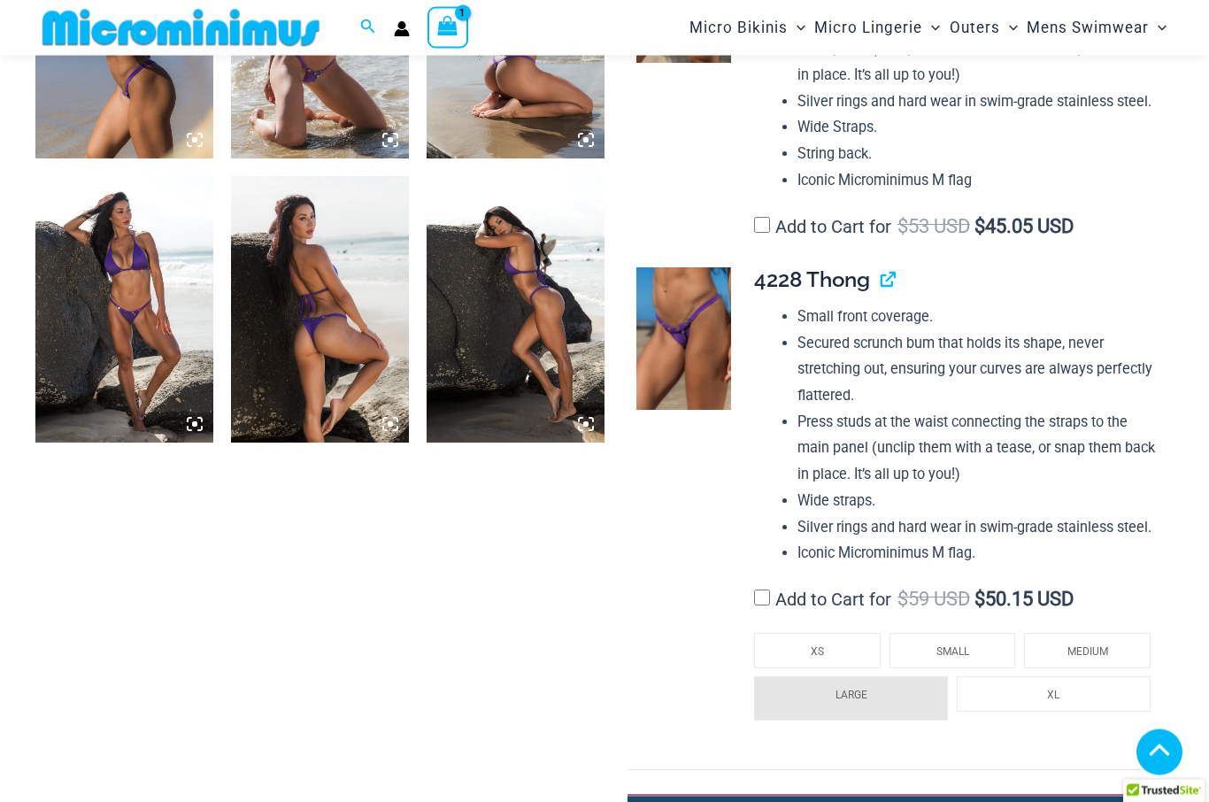
click at [968, 646] on span "SMALL" at bounding box center [952, 652] width 33 height 12
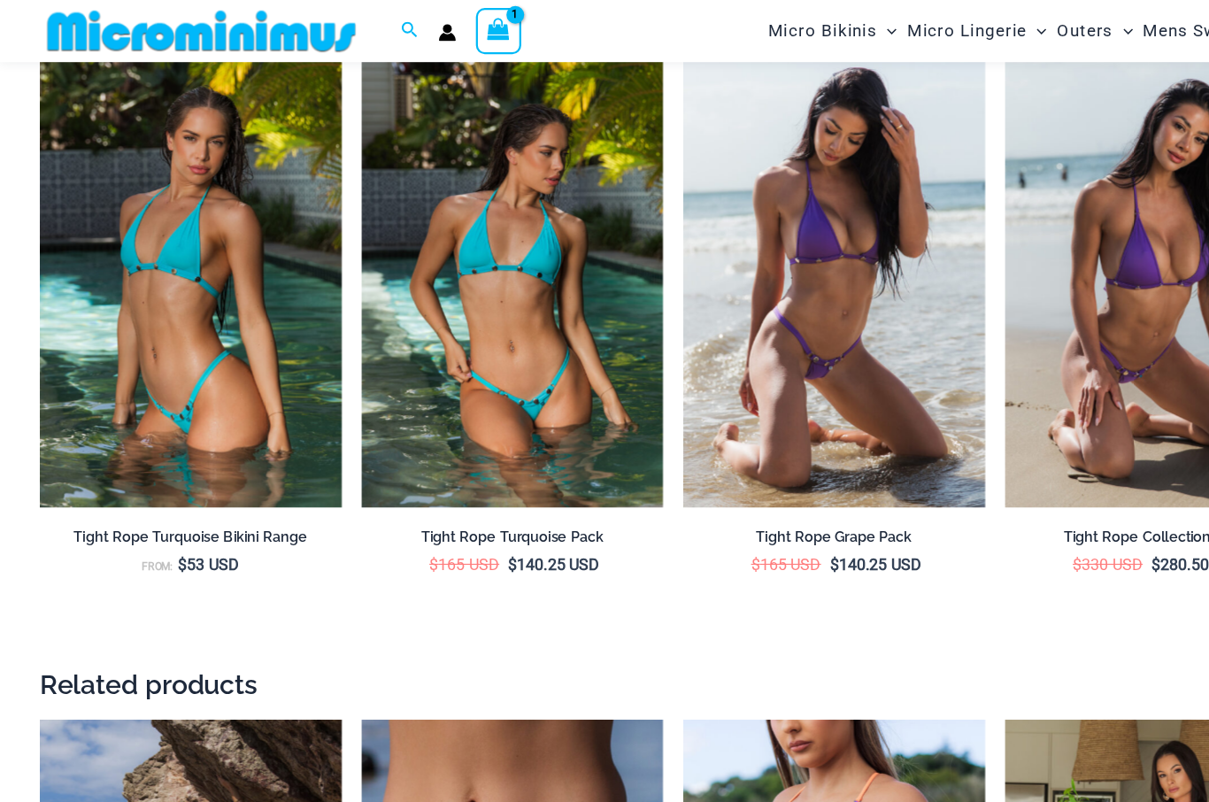
scroll to position [2796, 0]
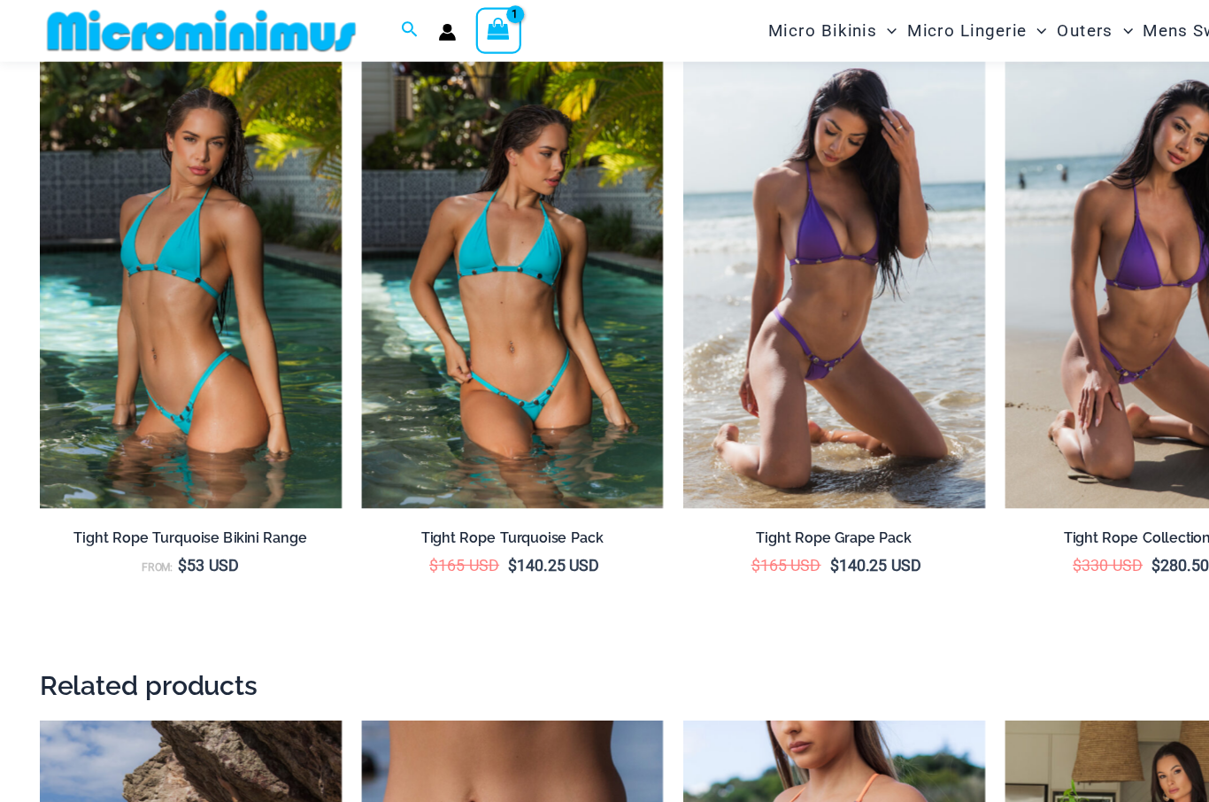
click at [325, 50] on img at bounding box center [325, 50] width 0 height 0
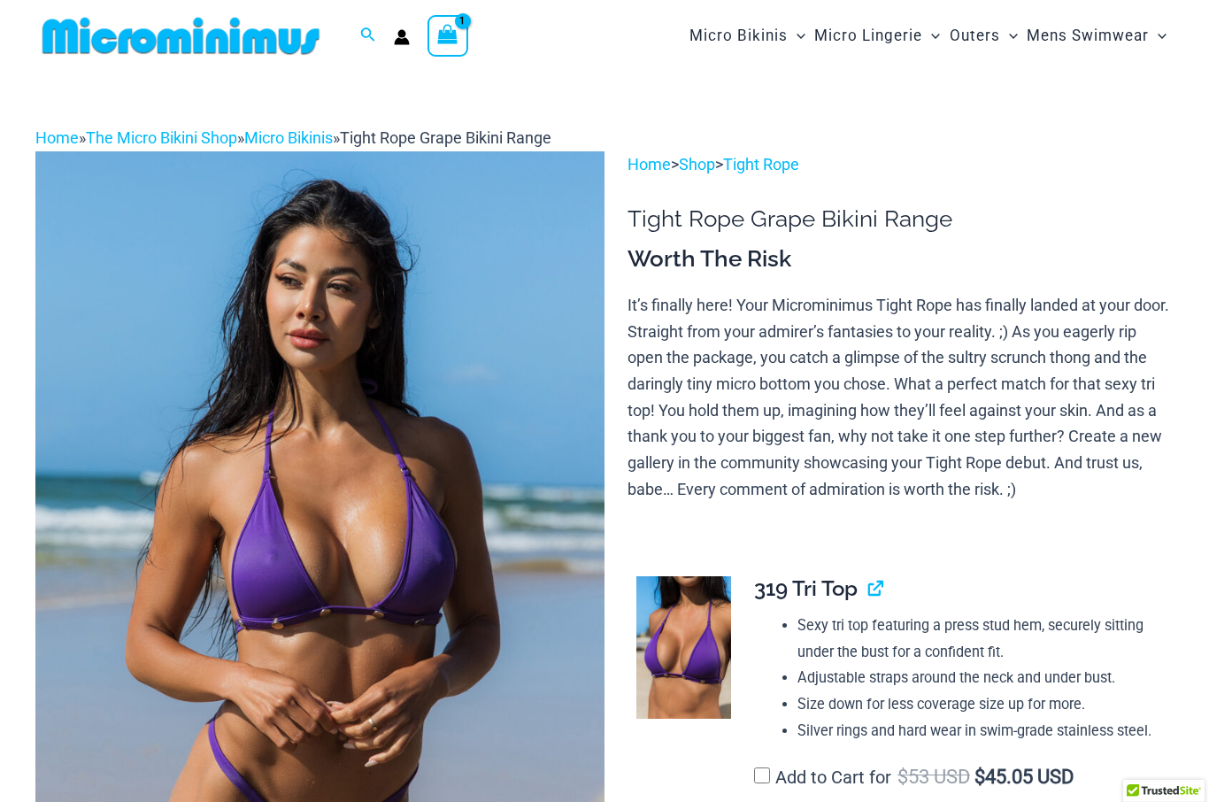
click at [458, 40] on icon "View Shopping Cart, 1 items" at bounding box center [447, 34] width 24 height 25
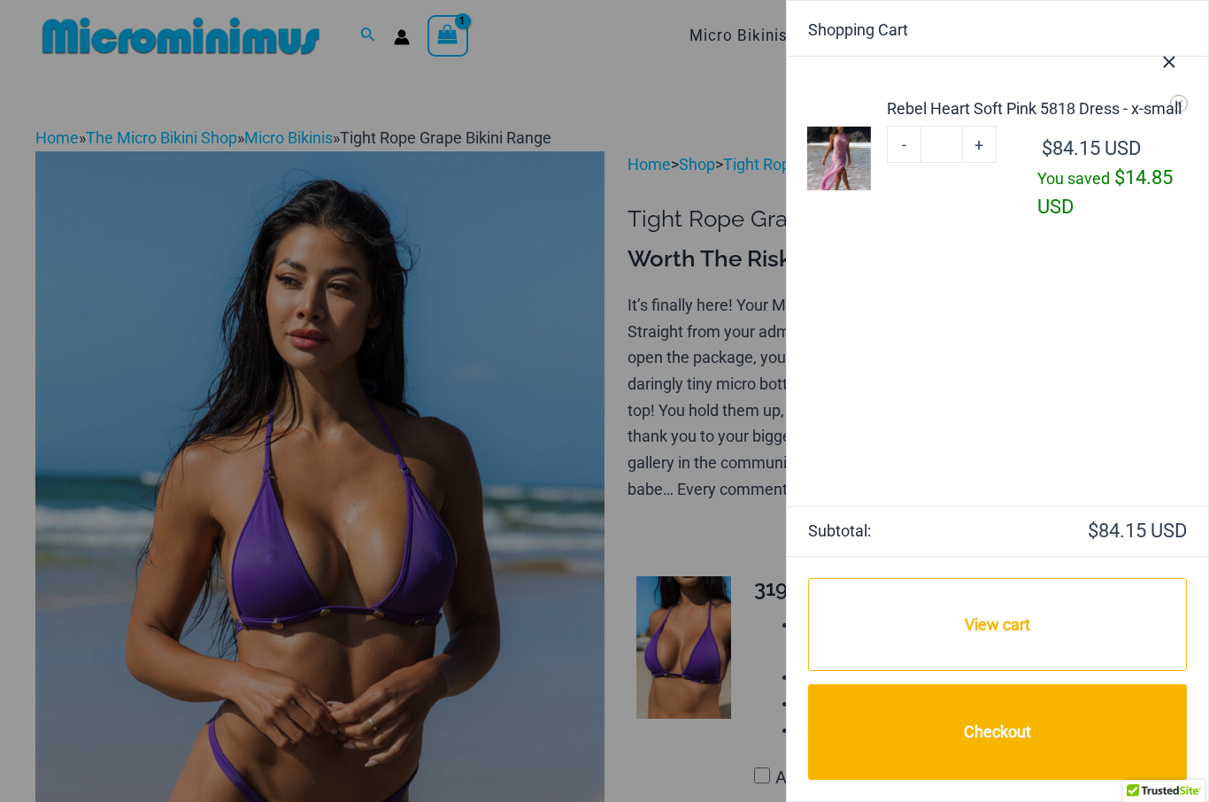
click at [853, 160] on img at bounding box center [839, 159] width 64 height 64
click at [925, 113] on div "Rebel Heart Soft Pink 5818 Dress - x-small" at bounding box center [1037, 108] width 300 height 24
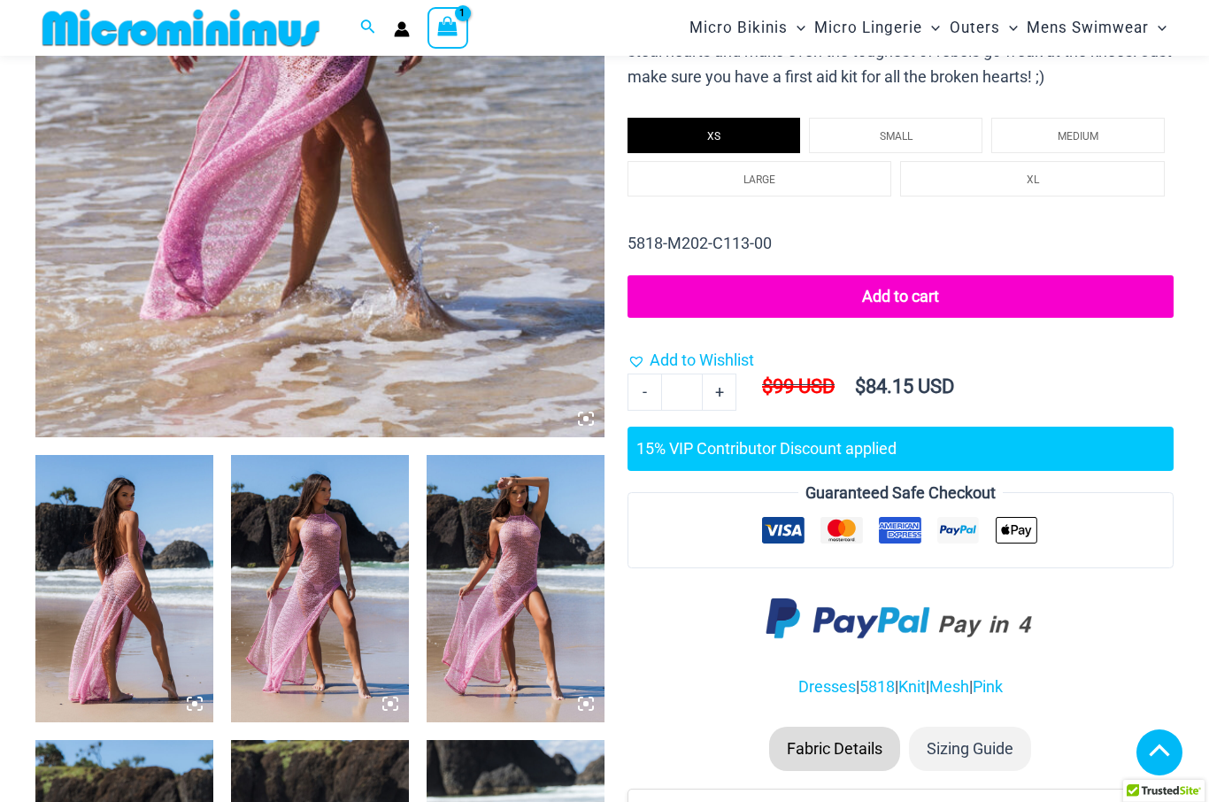
scroll to position [560, 0]
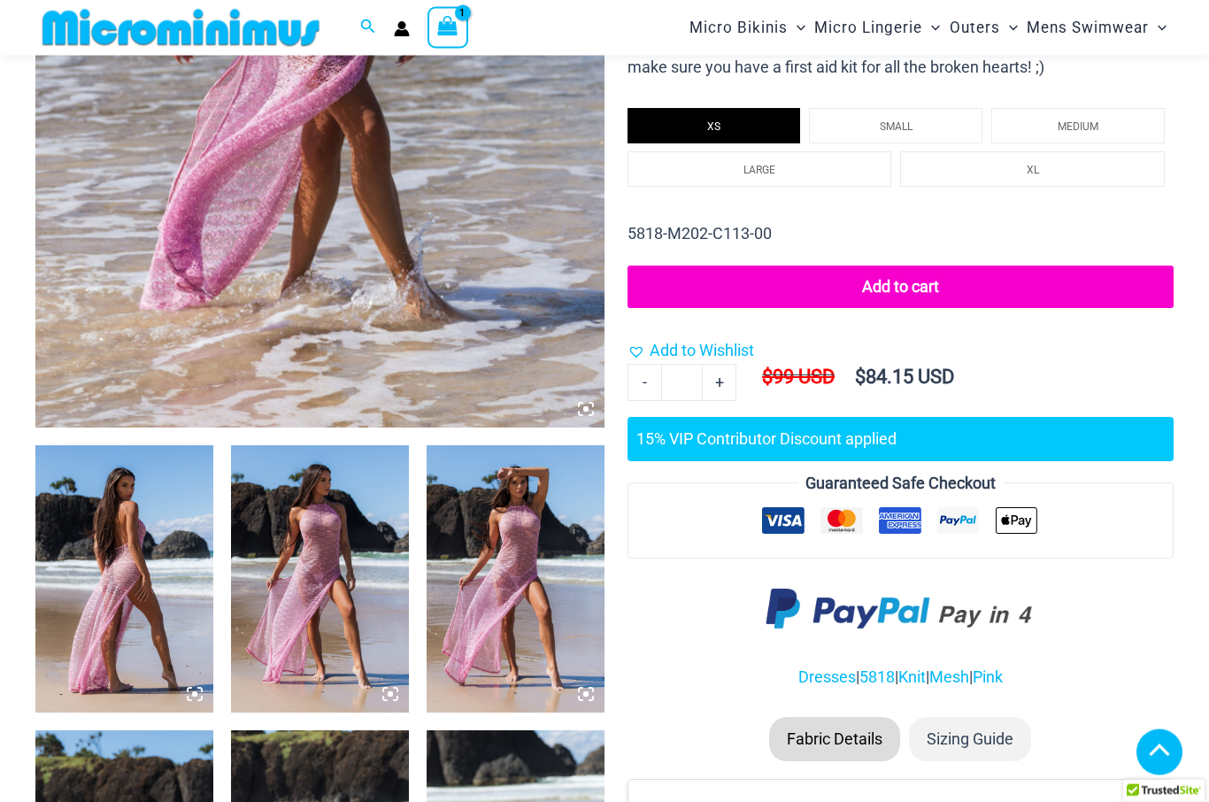
click at [165, 613] on img at bounding box center [124, 579] width 178 height 266
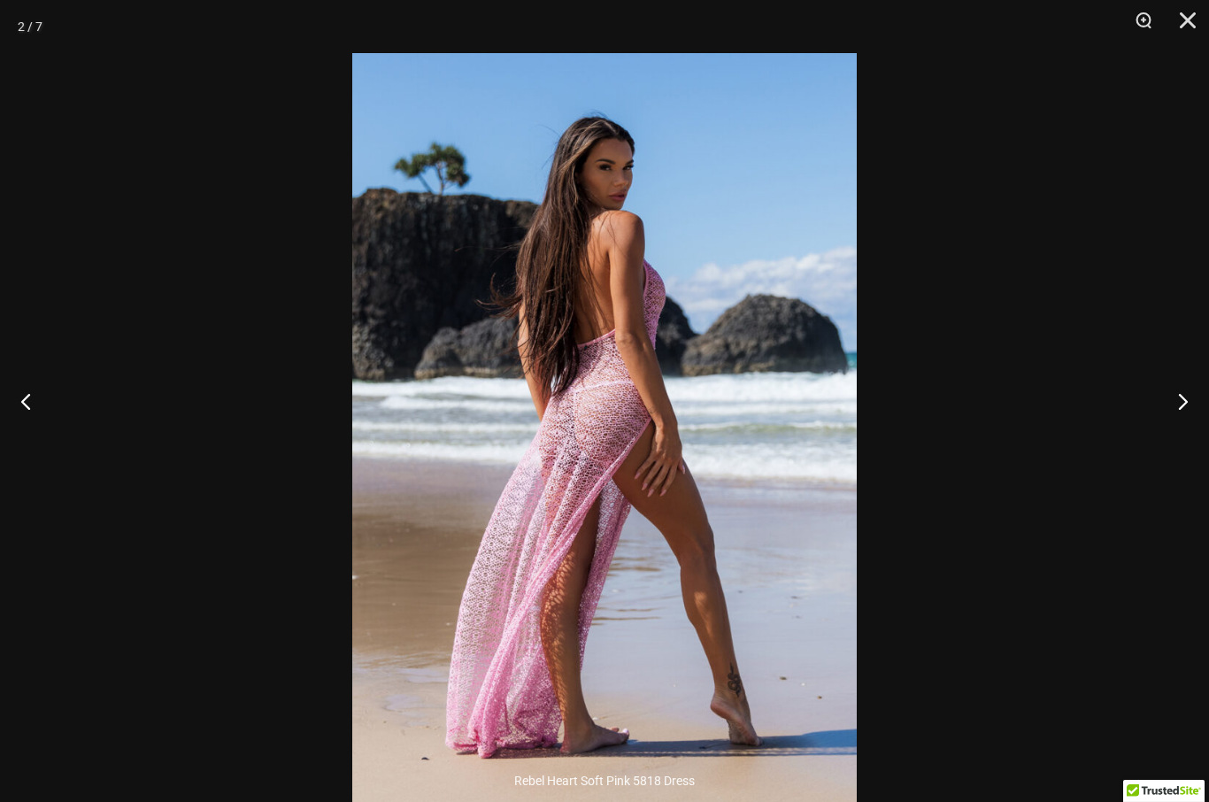
click at [1177, 435] on button "Next" at bounding box center [1175, 401] width 66 height 88
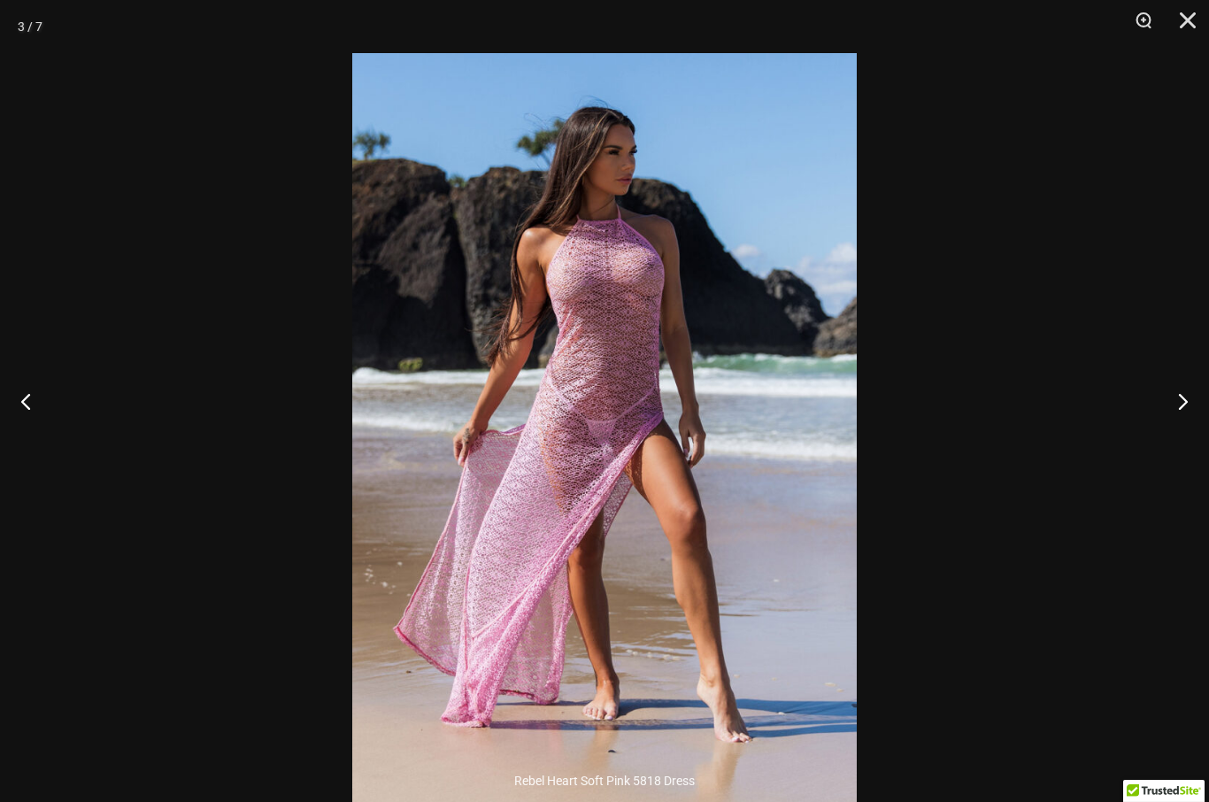
click at [1172, 439] on button "Next" at bounding box center [1175, 401] width 66 height 88
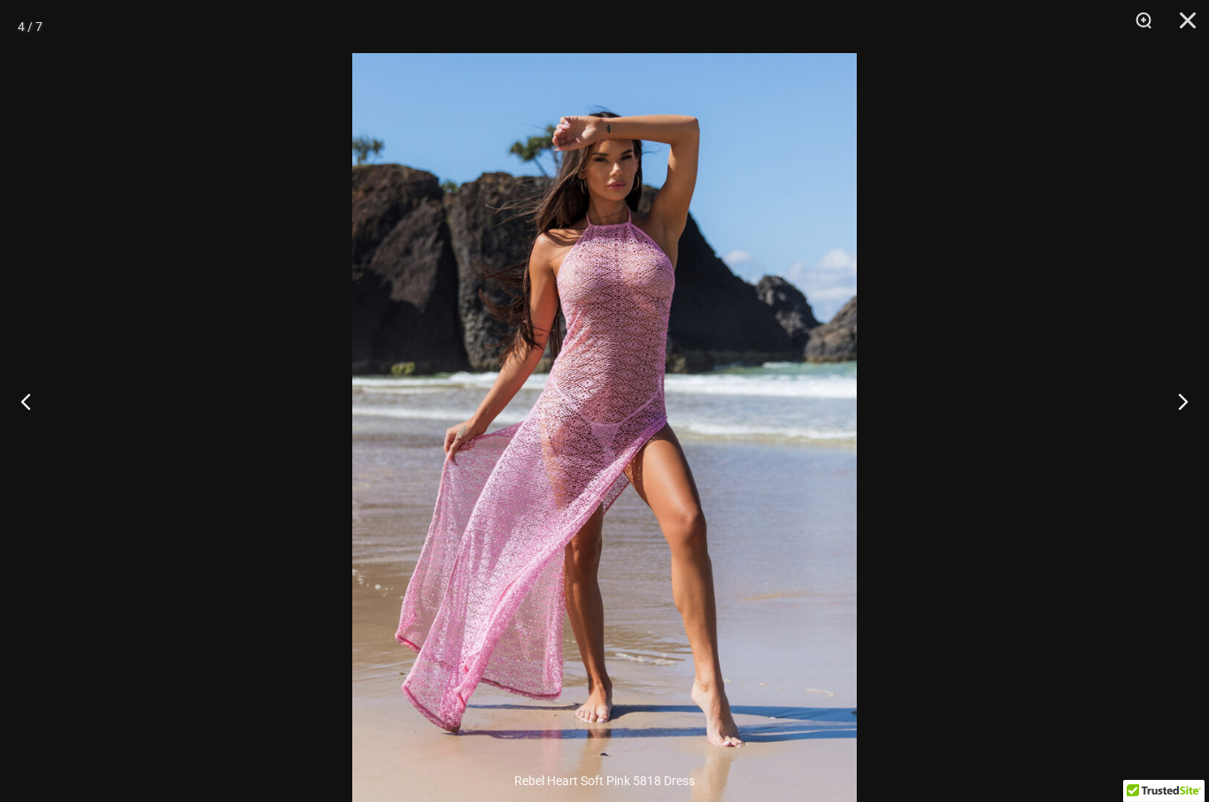
click at [1170, 441] on button "Next" at bounding box center [1175, 401] width 66 height 88
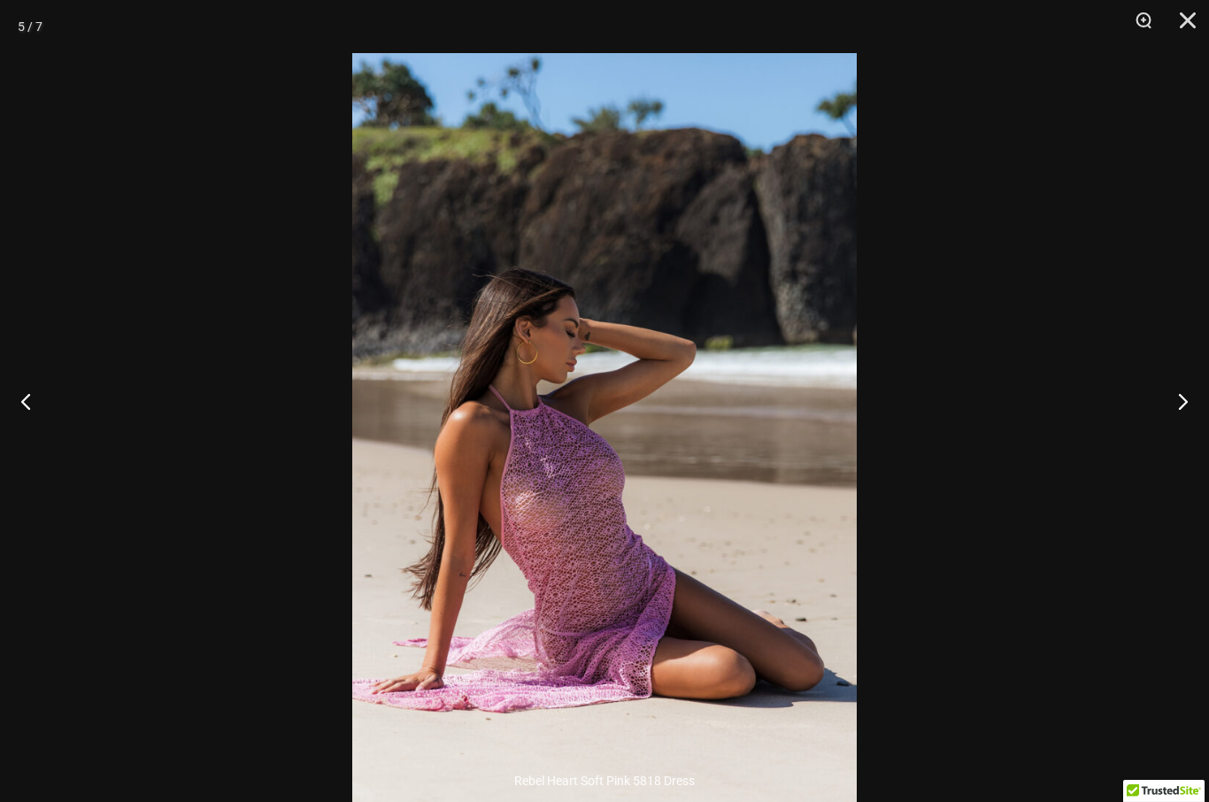
click at [1170, 440] on button "Next" at bounding box center [1175, 401] width 66 height 88
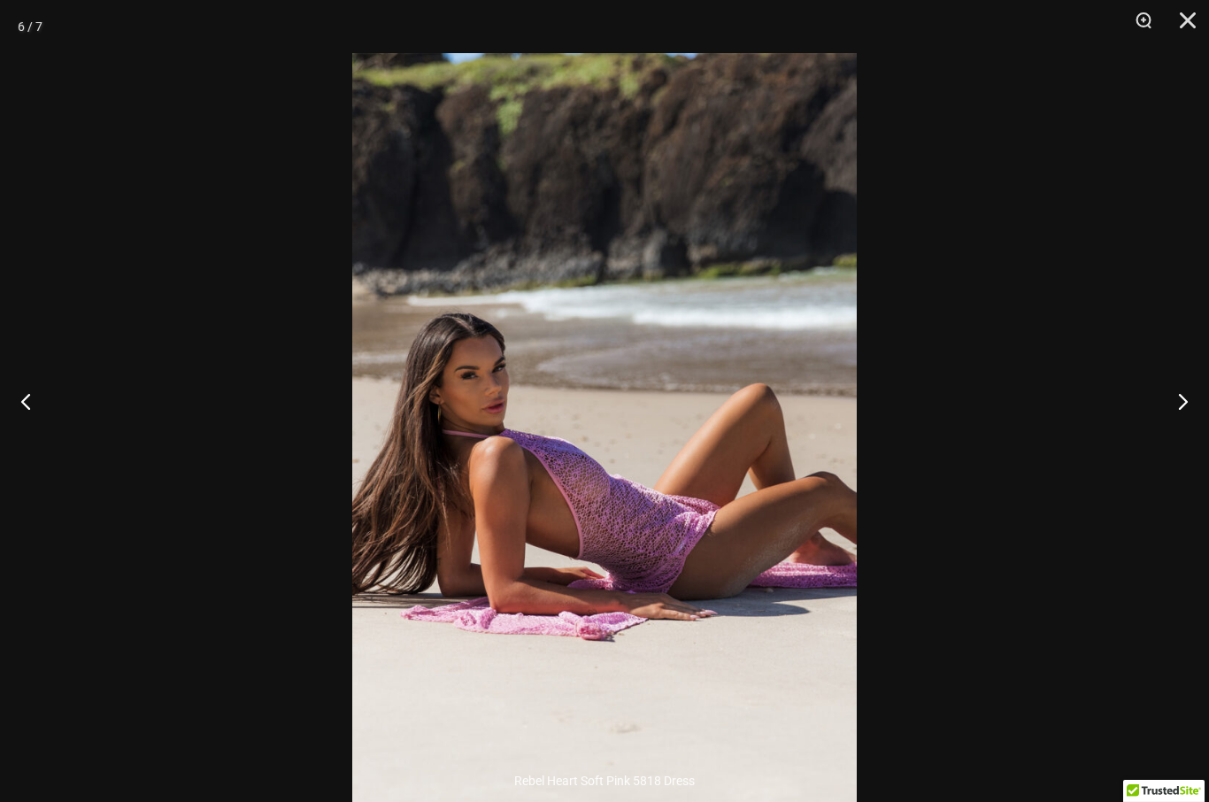
click at [1172, 441] on button "Next" at bounding box center [1175, 401] width 66 height 88
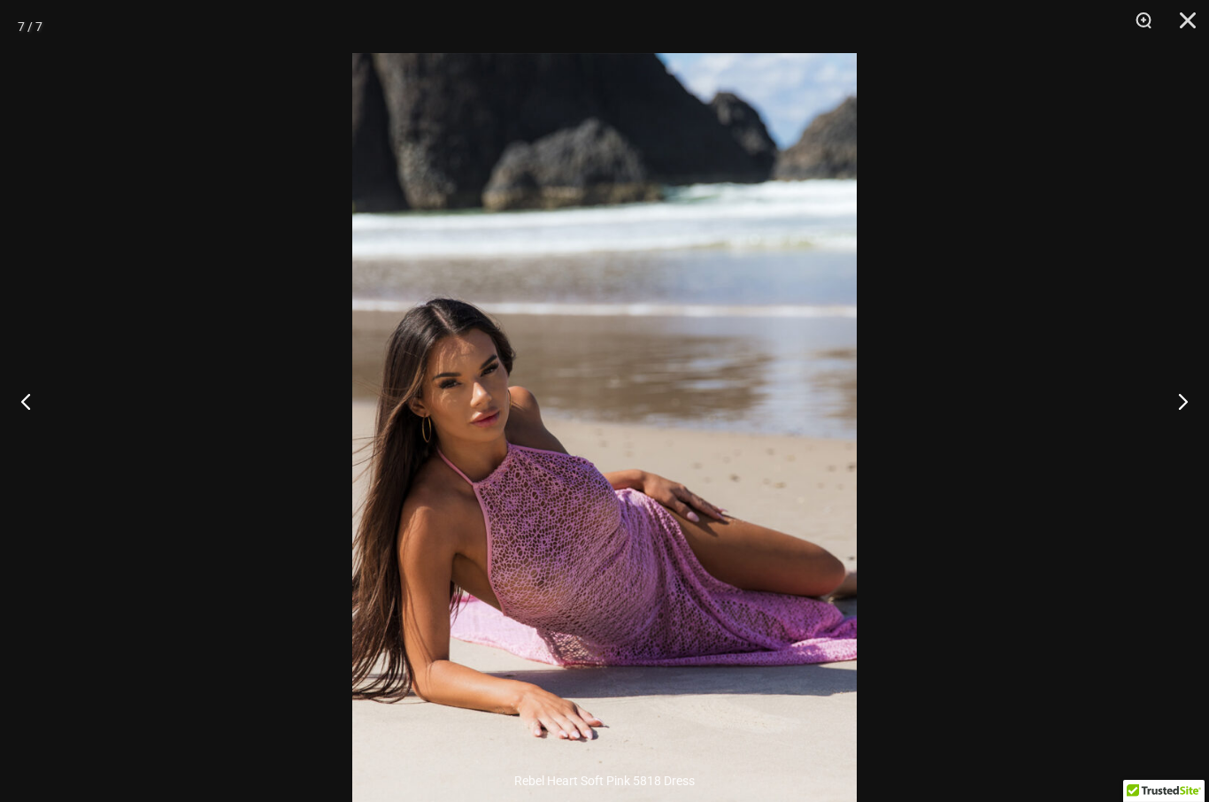
click at [1184, 34] on button "Close" at bounding box center [1181, 26] width 44 height 53
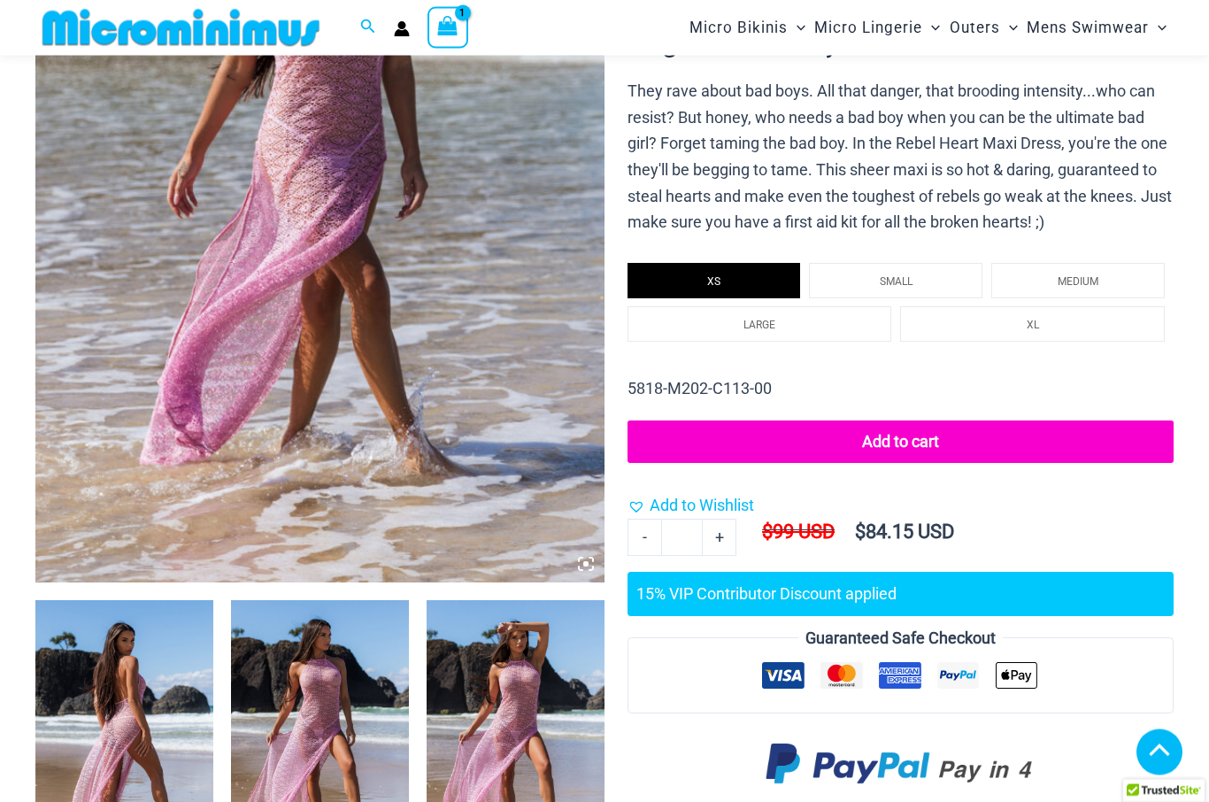
scroll to position [540, 0]
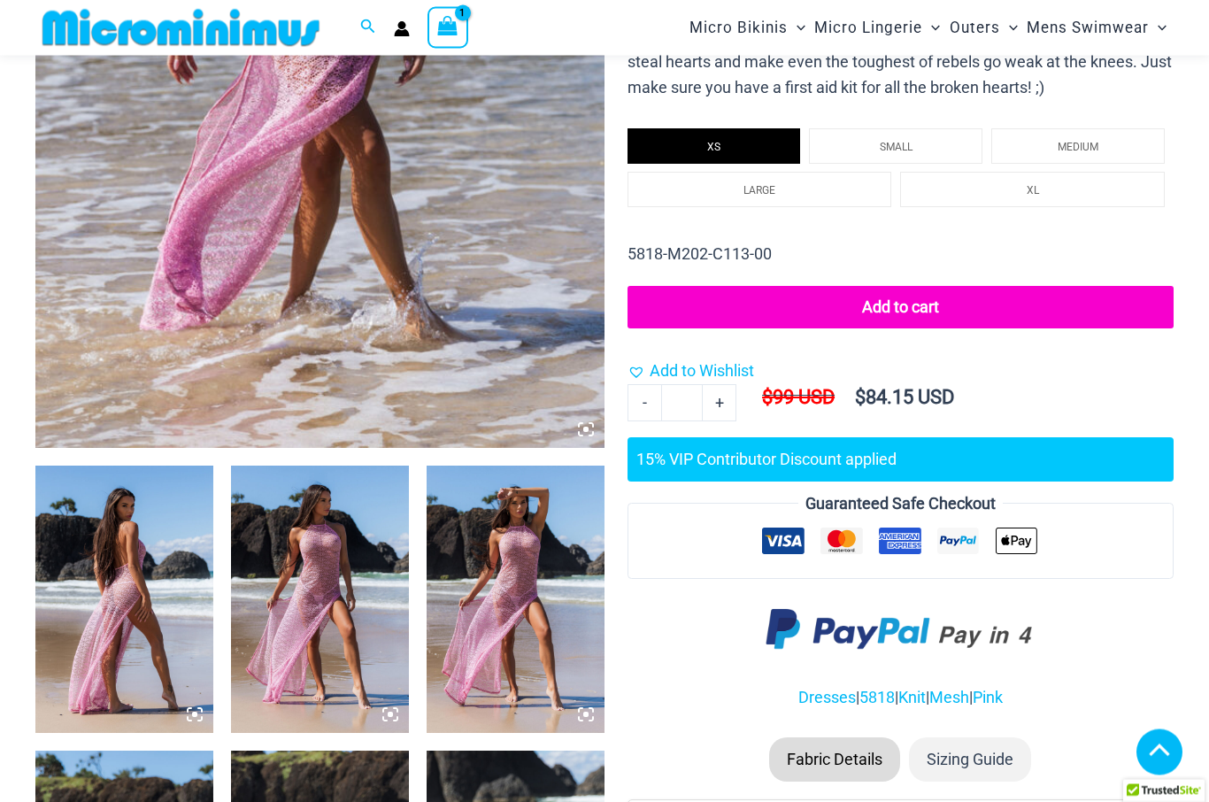
click at [162, 629] on img at bounding box center [124, 599] width 178 height 266
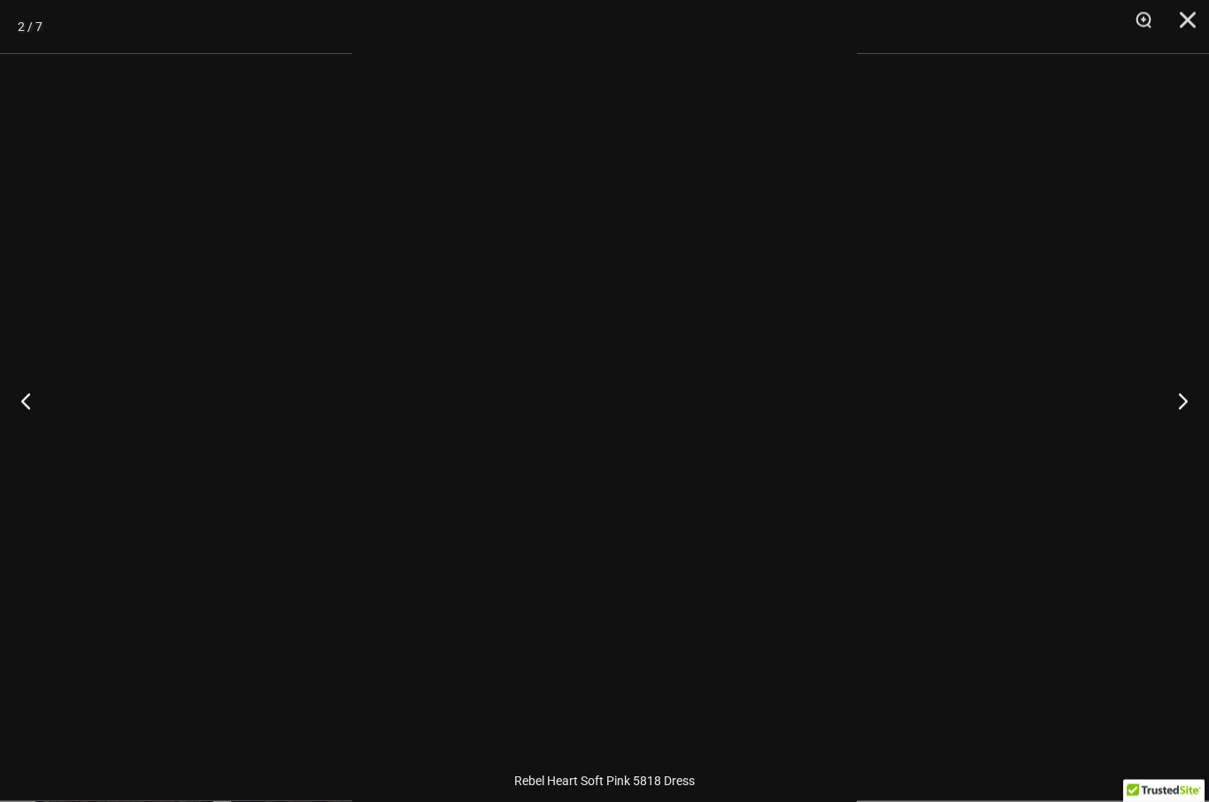
scroll to position [541, 0]
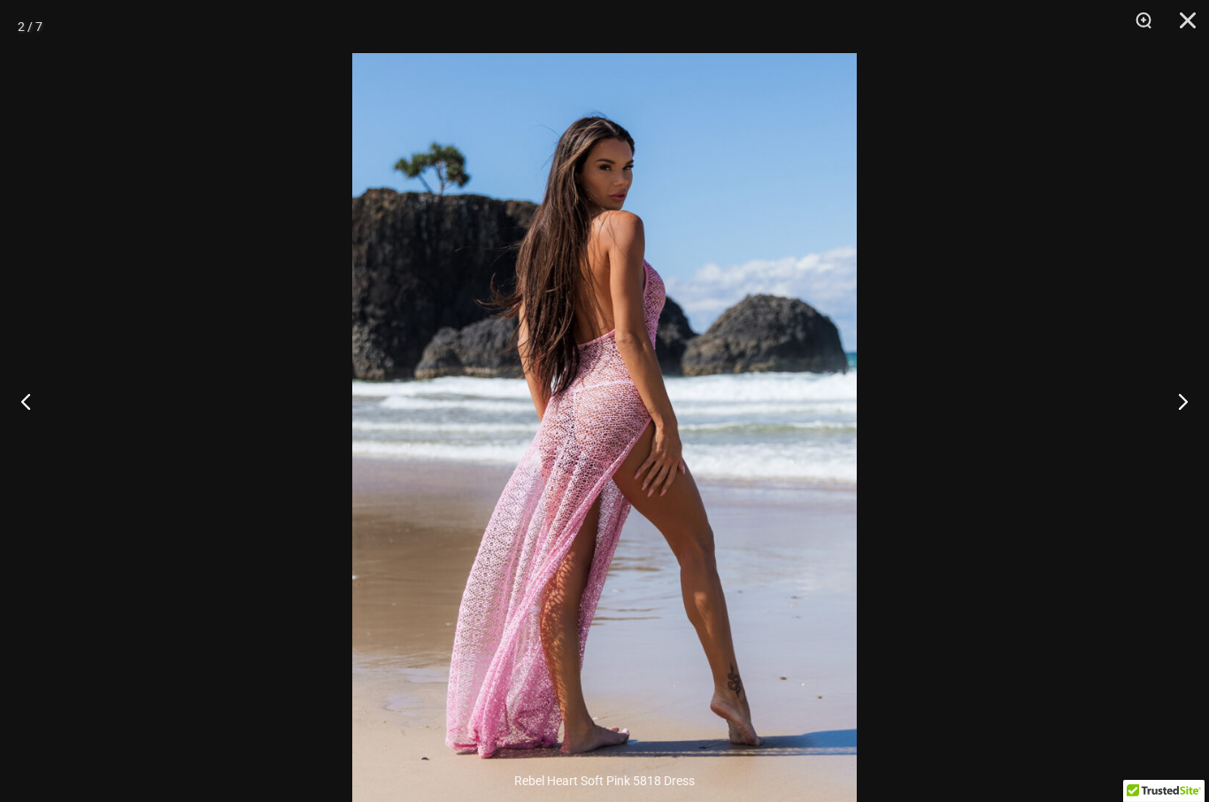
click at [1189, 20] on button "Close" at bounding box center [1181, 26] width 44 height 53
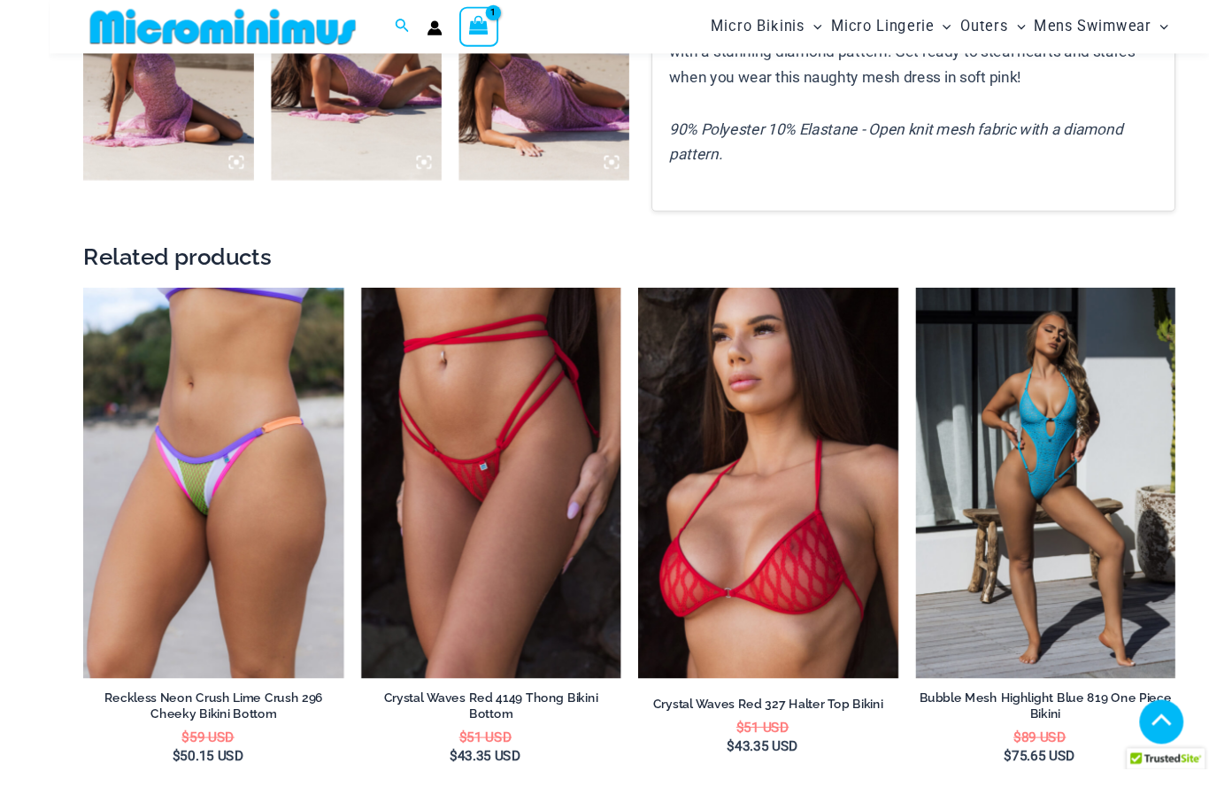
scroll to position [1423, 0]
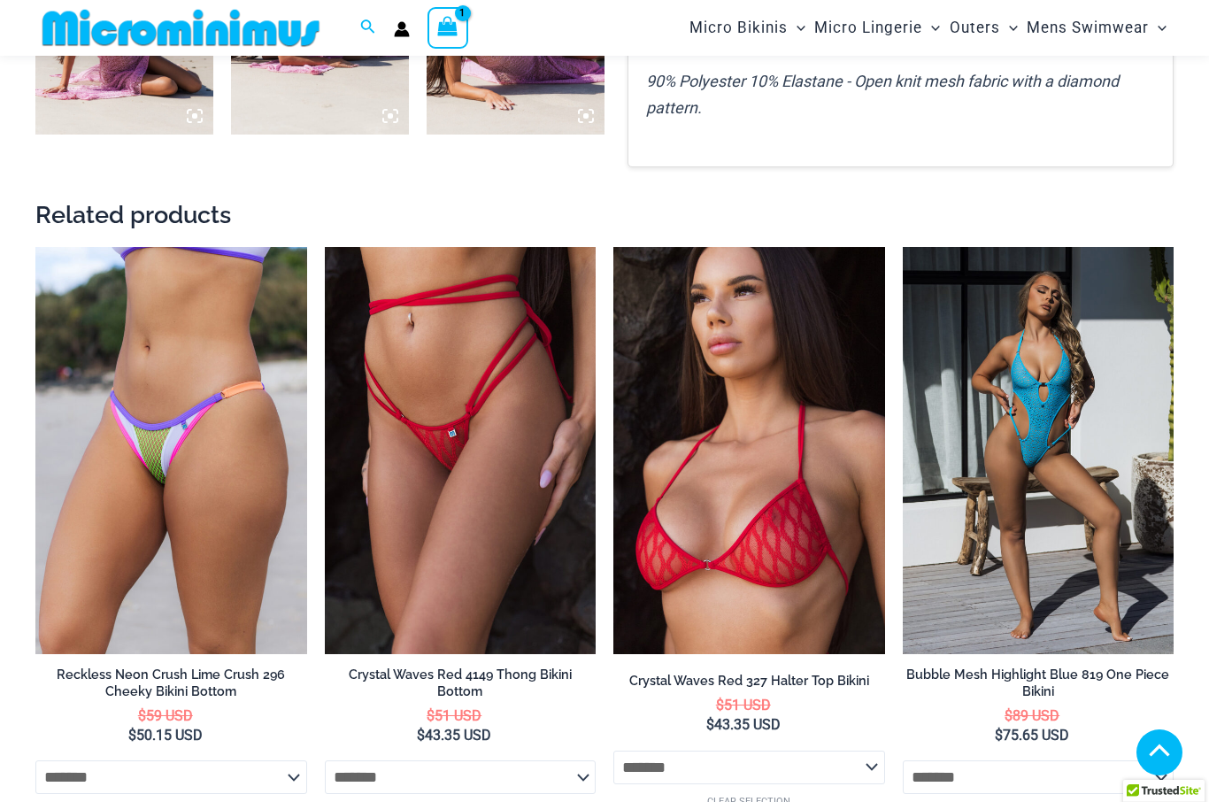
click at [902, 247] on img at bounding box center [902, 247] width 0 height 0
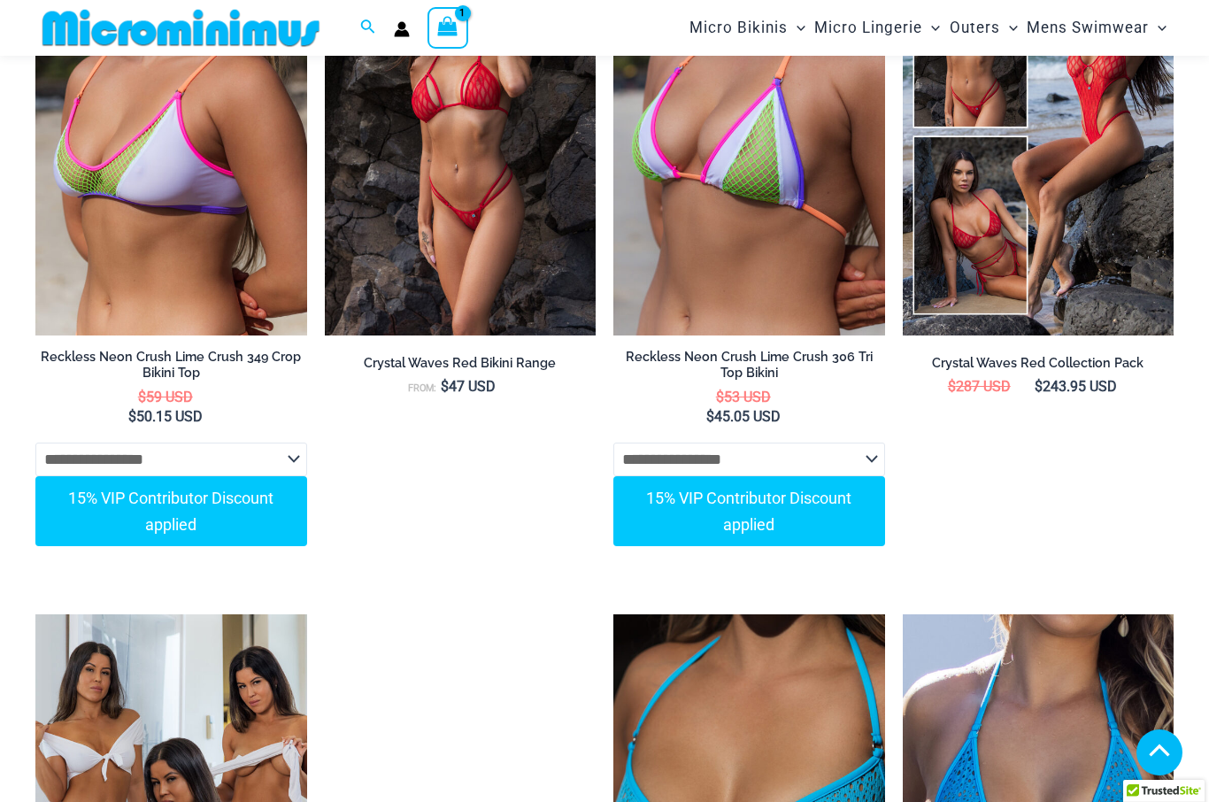
scroll to position [5123, 0]
